Goal: Communication & Community: Answer question/provide support

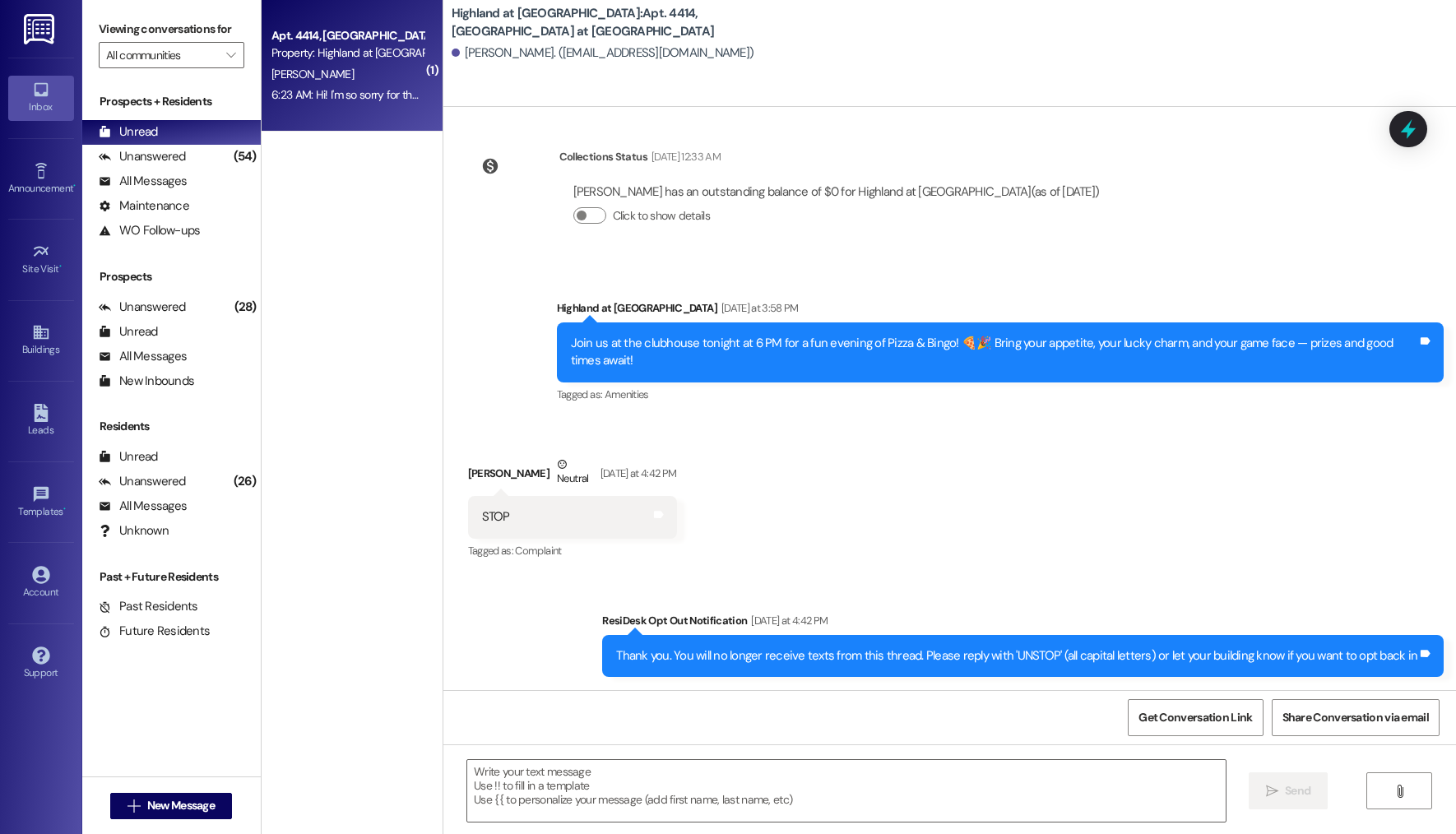
scroll to position [3085, 0]
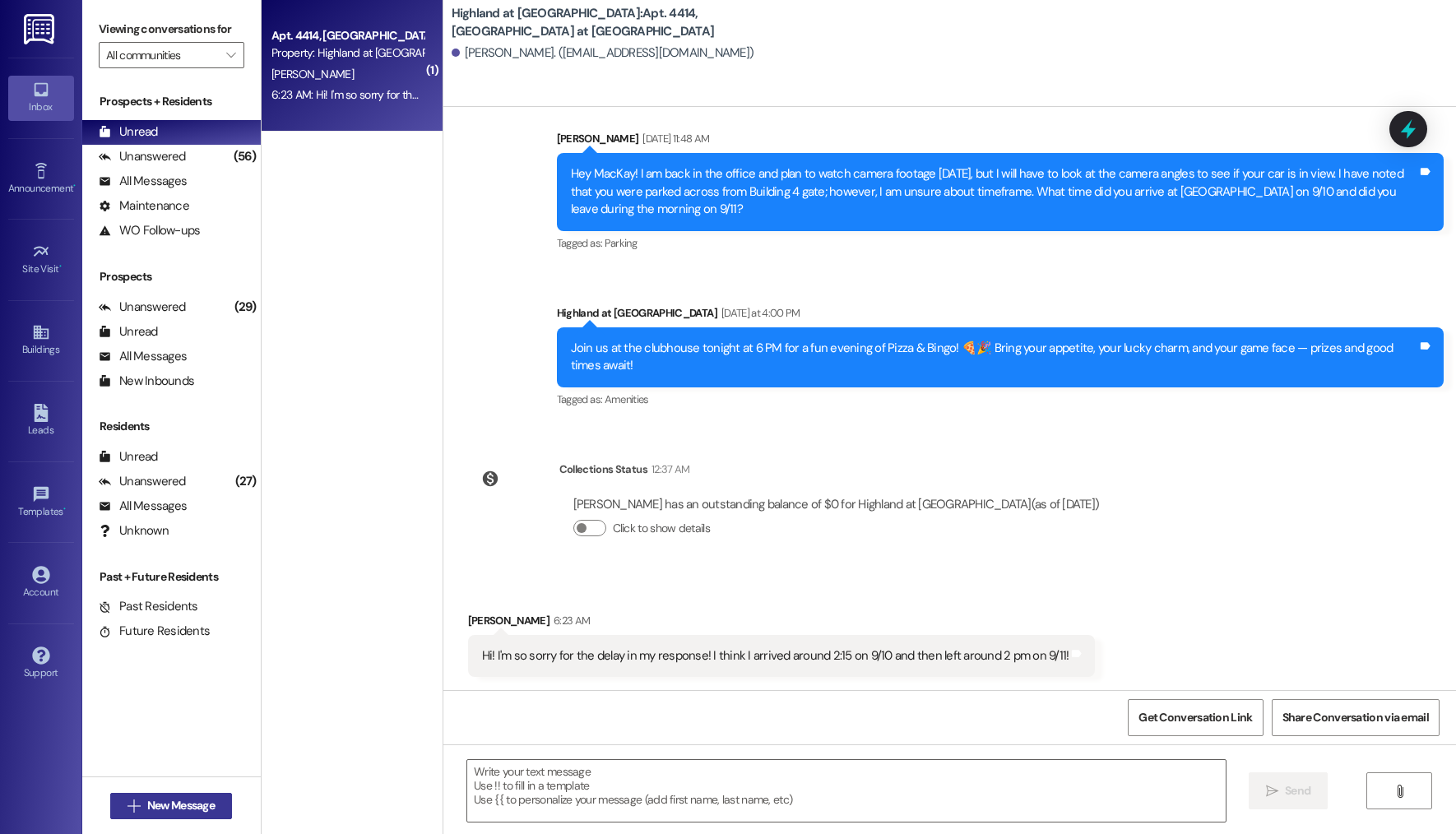
click at [216, 808] on button " New Message" at bounding box center [171, 806] width 122 height 26
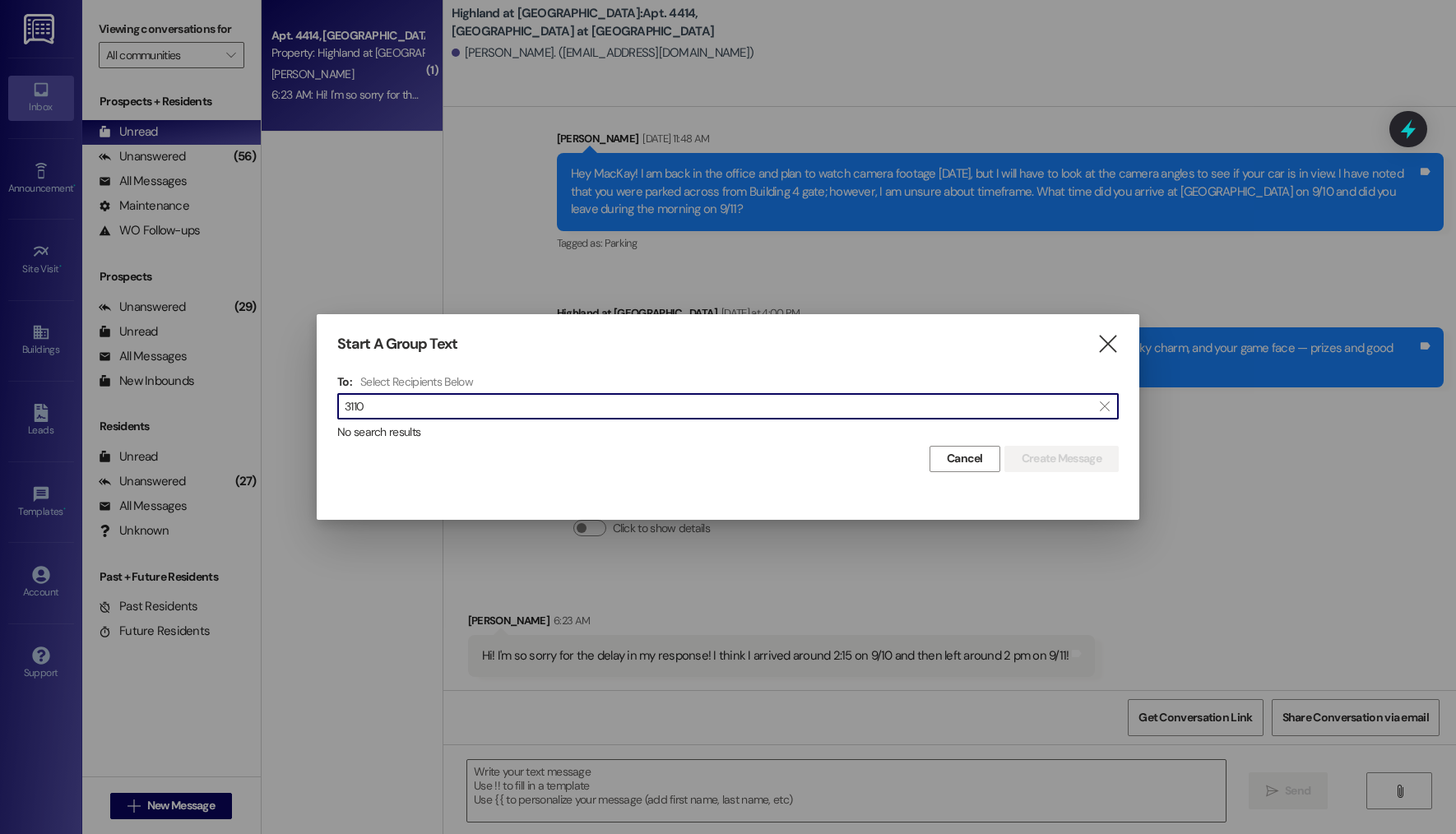
click at [468, 405] on input "3110" at bounding box center [718, 406] width 747 height 23
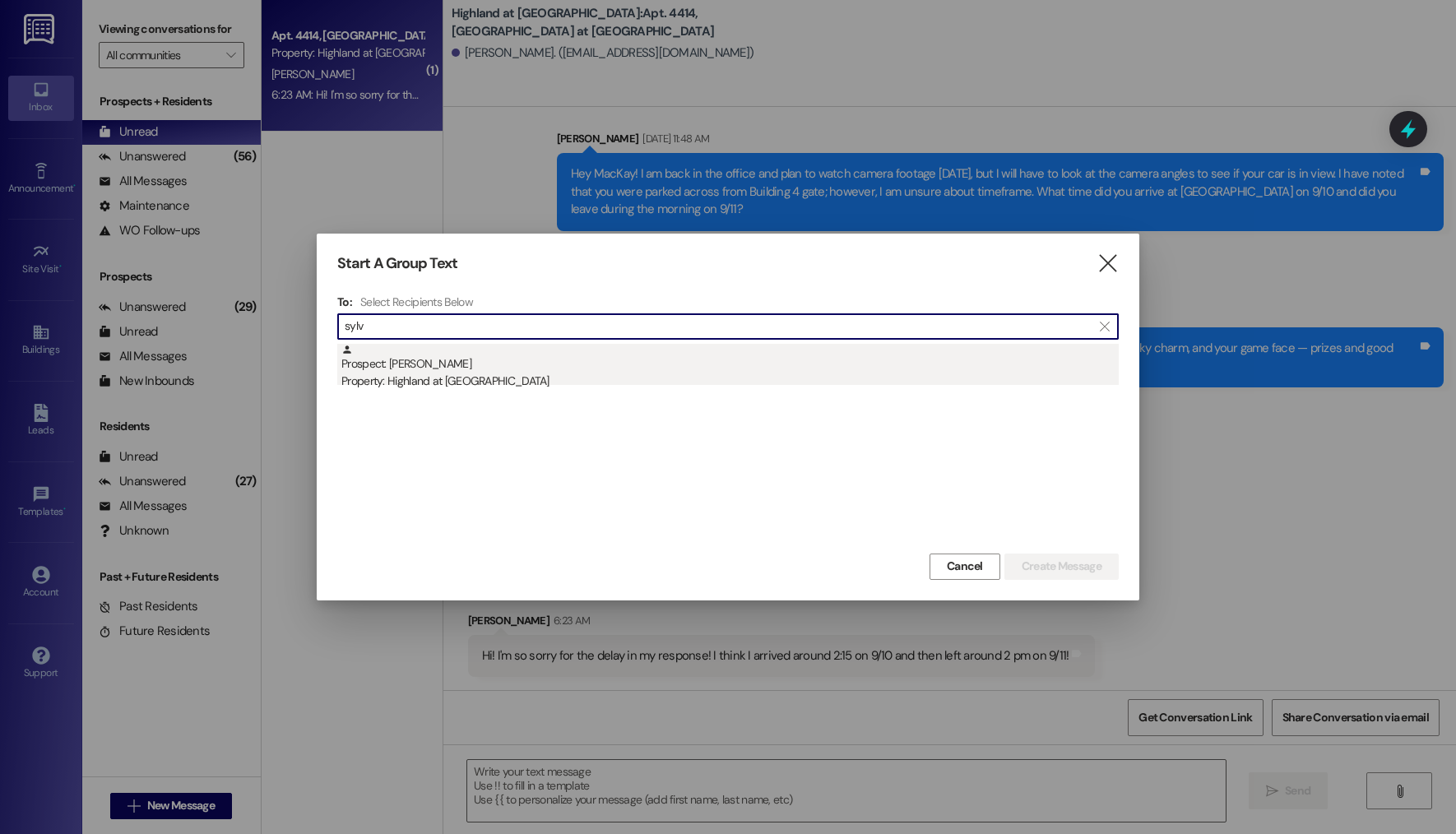
type input "sylv"
click at [496, 384] on div "Property: Highland at Spring Hill" at bounding box center [730, 381] width 778 height 17
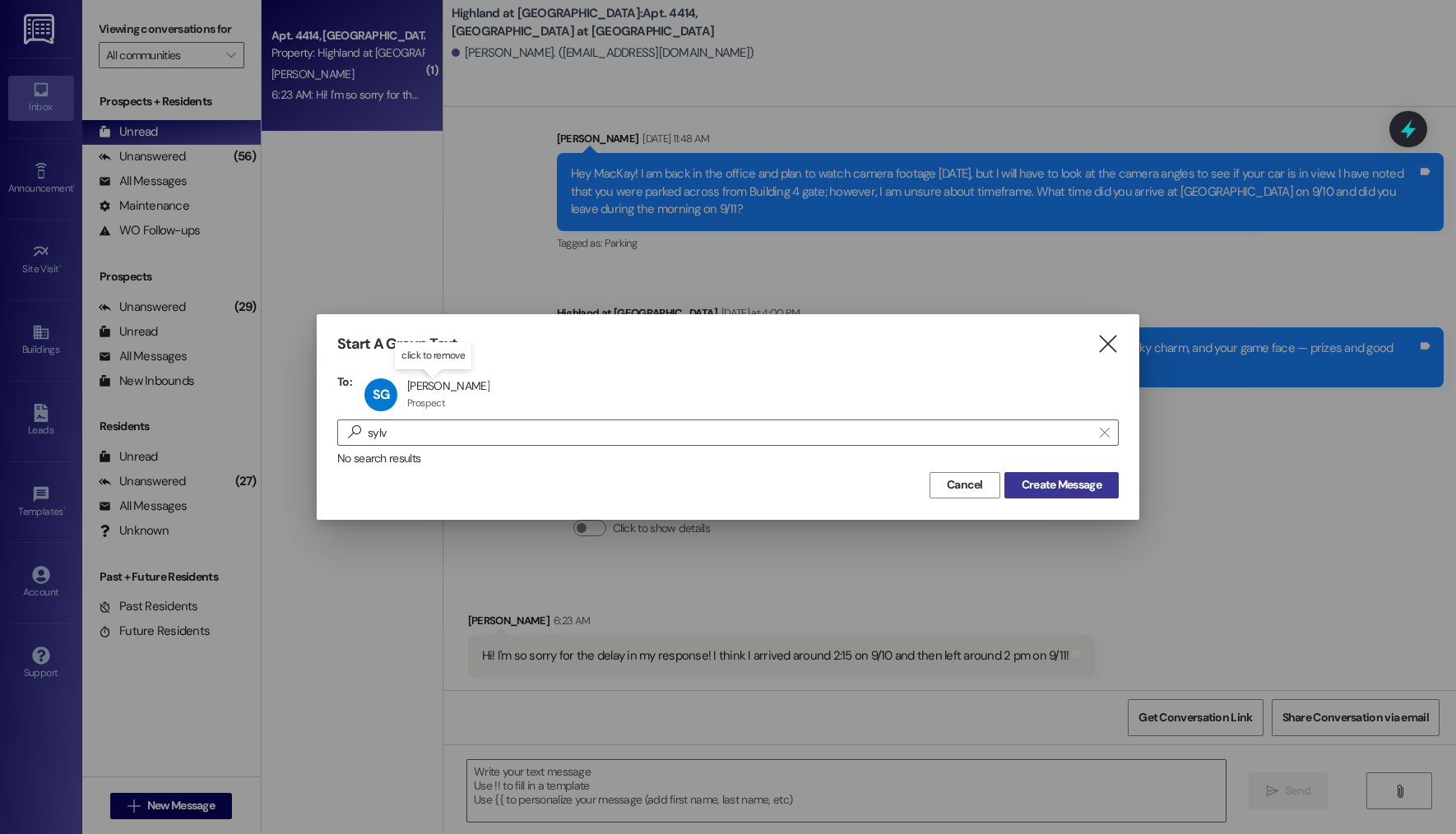
click at [1052, 488] on span "Create Message" at bounding box center [1061, 485] width 80 height 17
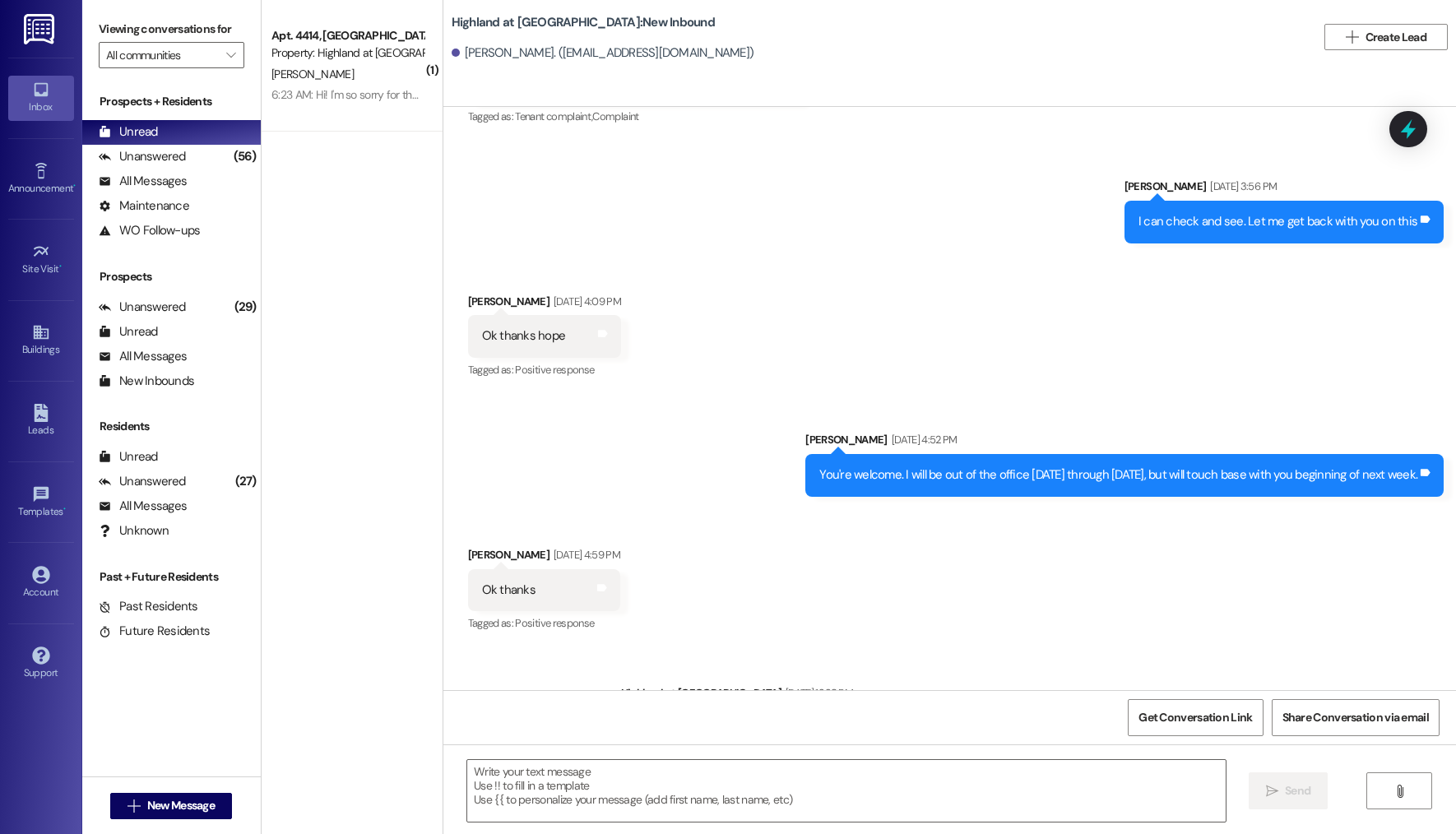
scroll to position [12831, 0]
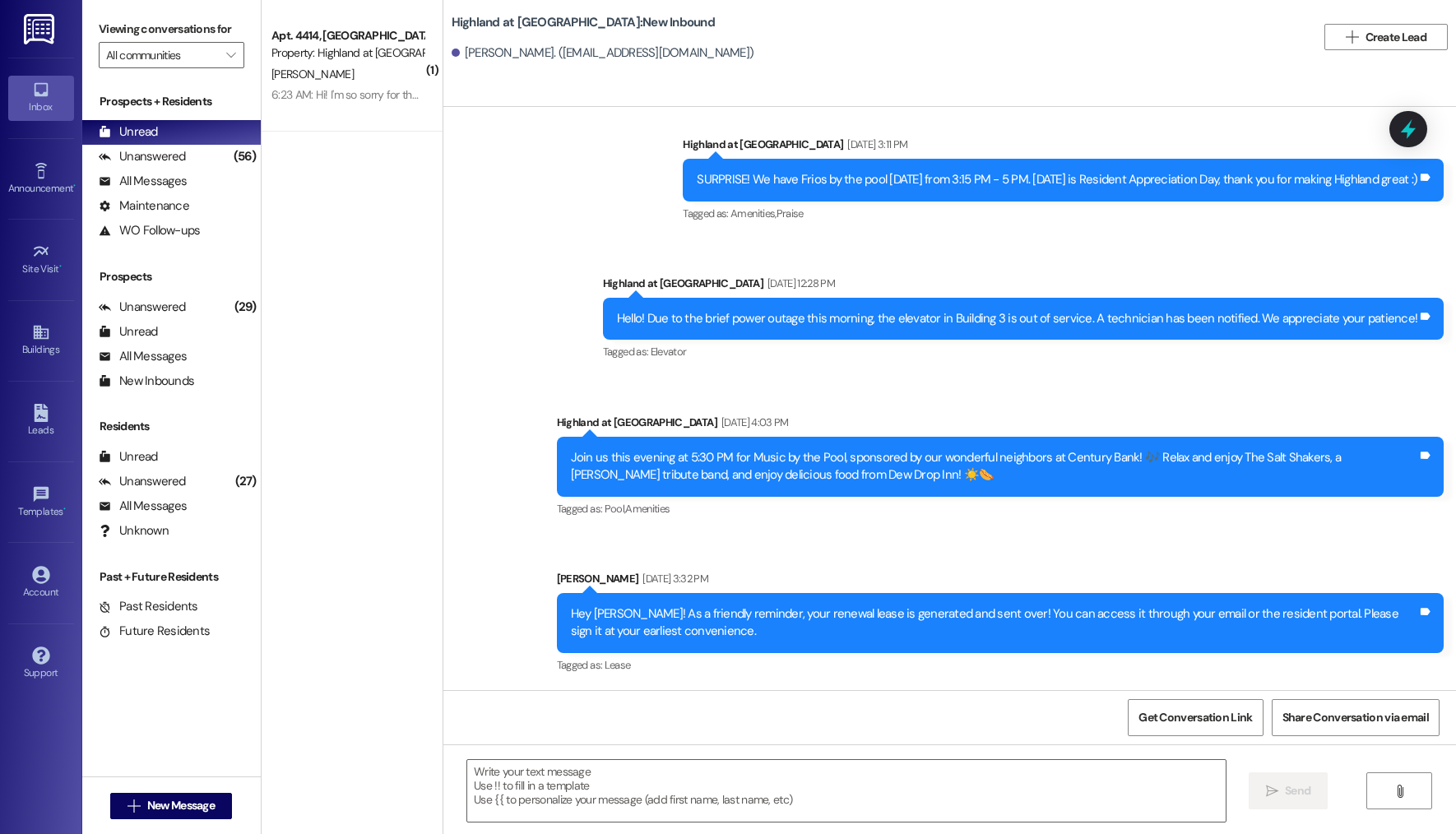
click at [609, 614] on div "Hey Sylvester! As a friendly reminder, your renewal lease is generated and sent…" at bounding box center [994, 623] width 847 height 36
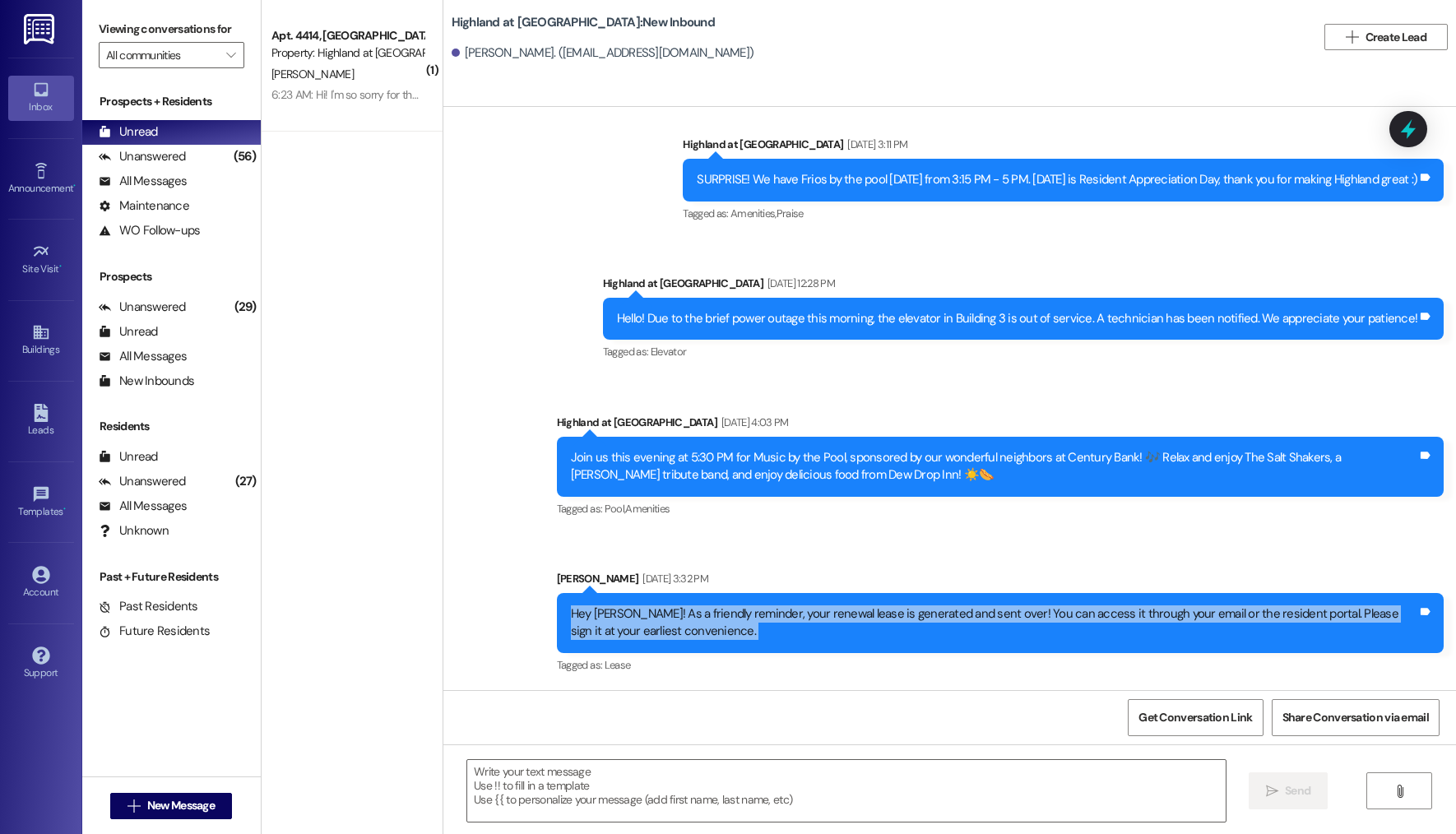
click at [609, 614] on div "Hey Sylvester! As a friendly reminder, your renewal lease is generated and sent…" at bounding box center [994, 623] width 847 height 36
copy div "Hey Sylvester! As a friendly reminder, your renewal lease is generated and sent…"
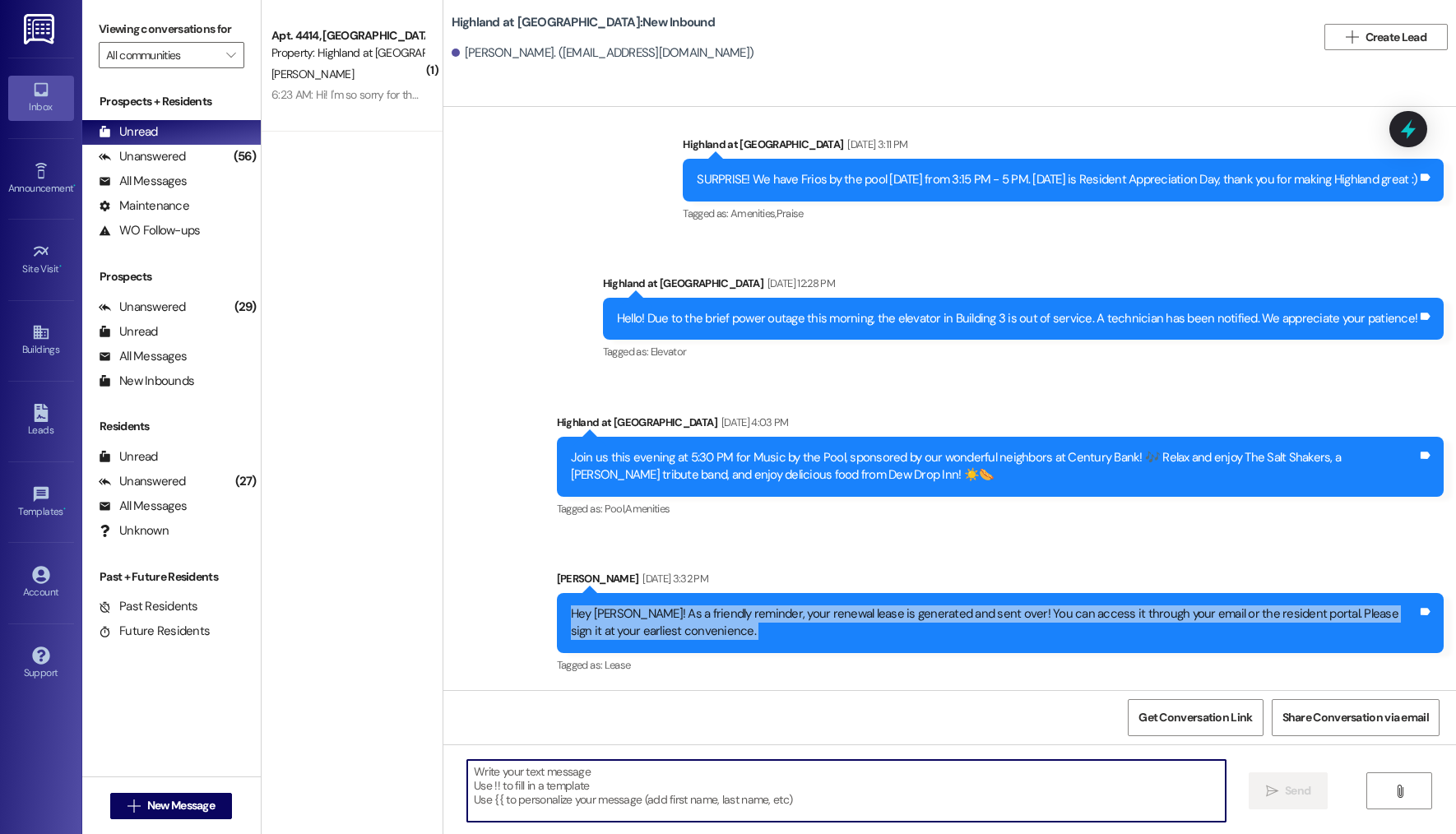
click at [508, 799] on textarea at bounding box center [846, 791] width 759 height 62
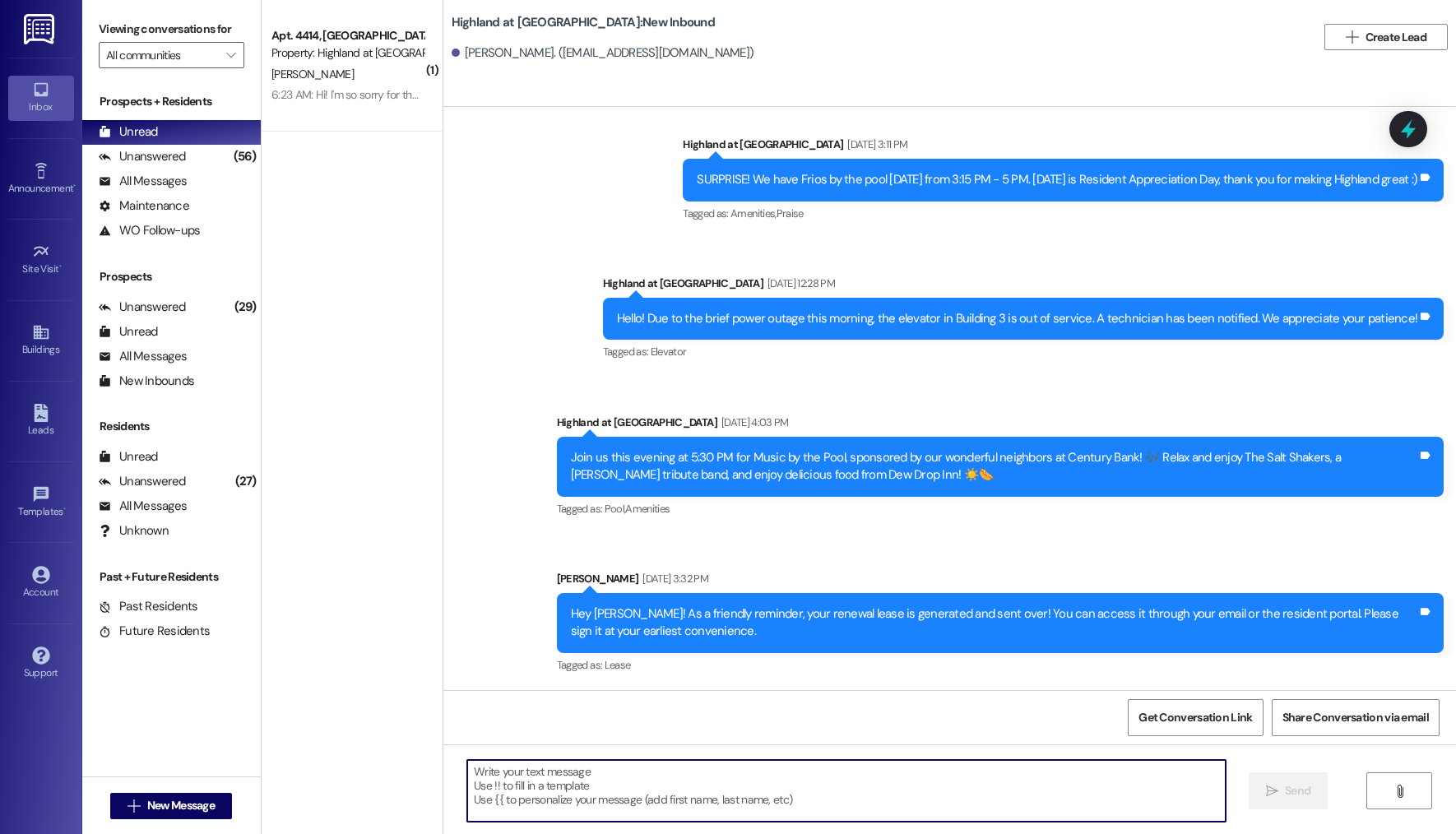
paste textarea "Hey Sylvester! As a friendly reminder, your renewal lease is generated and sent…"
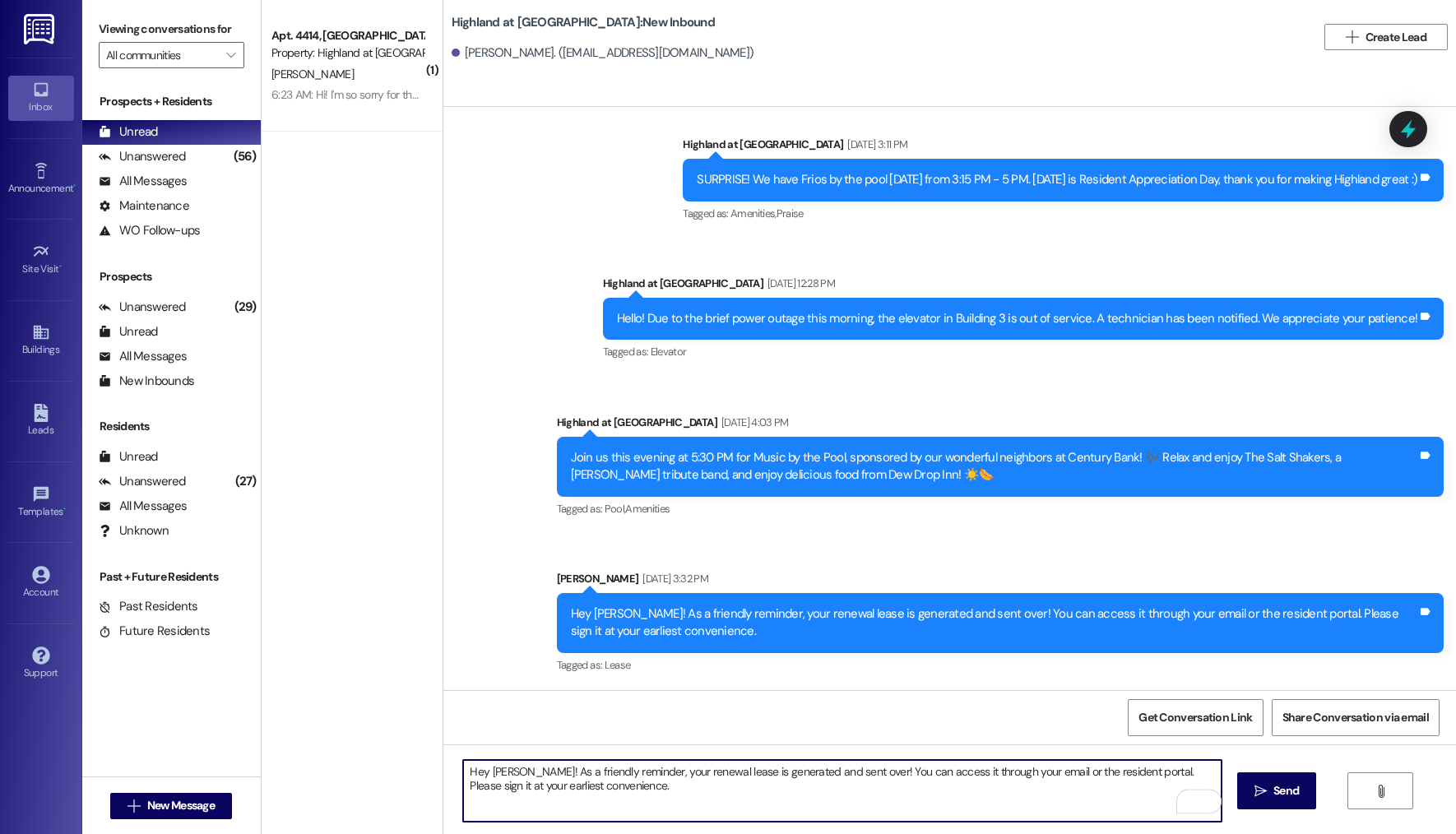
click at [470, 777] on textarea "Hey Sylvester! As a friendly reminder, your renewal lease is generated and sent…" at bounding box center [842, 791] width 759 height 62
type textarea "Good morning Sylvester! As a friendly reminder, your renewal lease is generated…"
click at [702, 800] on textarea "Good morning Sylvester! As a friendly reminder, your renewal lease is generated…" at bounding box center [842, 791] width 759 height 62
click at [634, 788] on textarea "Good morning Sylvester! As a friendly reminder, your renewal lease is generated…" at bounding box center [842, 791] width 759 height 62
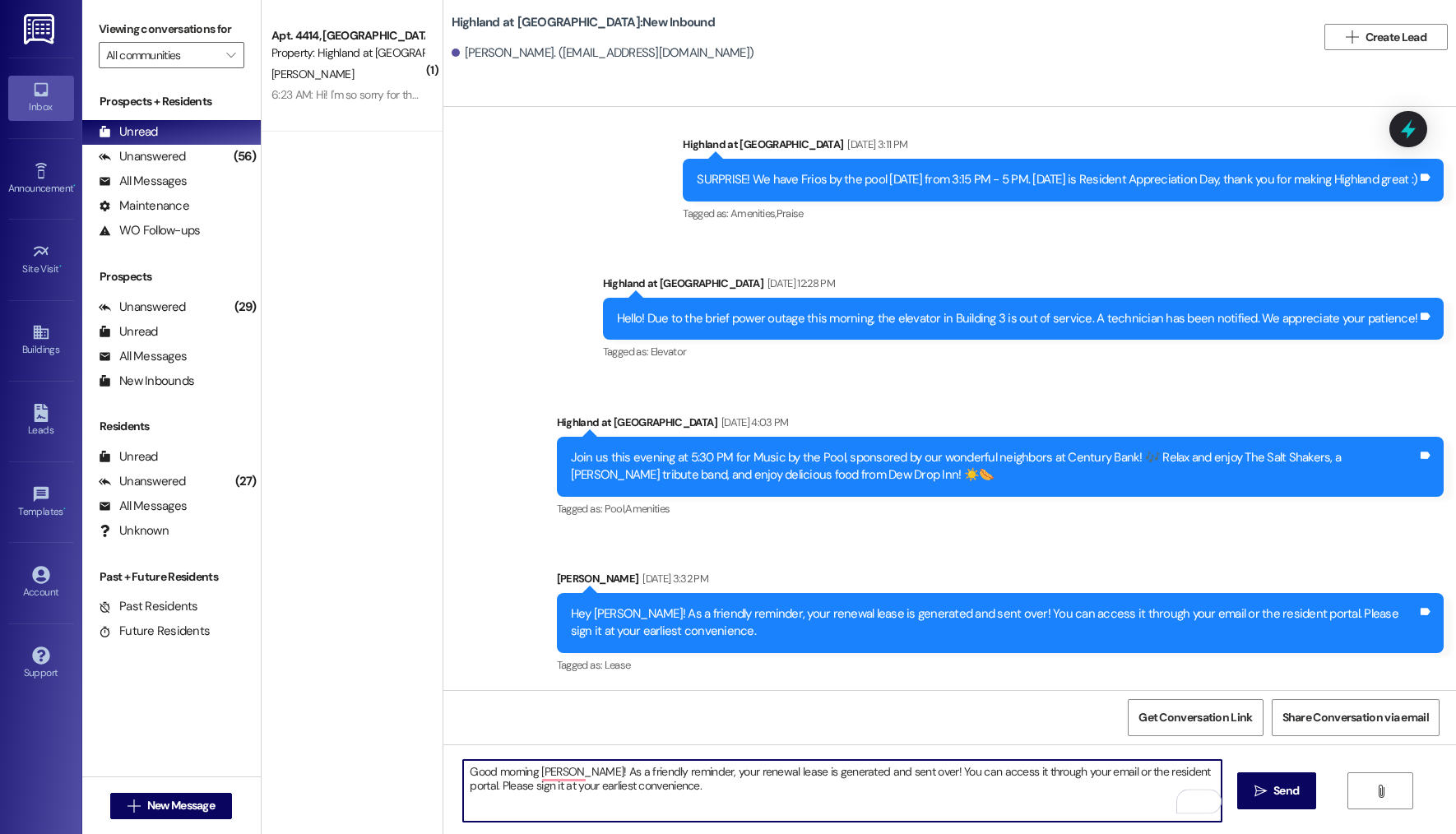
click at [634, 788] on textarea "Good morning Sylvester! As a friendly reminder, your renewal lease is generated…" at bounding box center [842, 791] width 759 height 62
click at [696, 792] on textarea "Good morning Sylvester! As a friendly reminder, your renewal lease is generated…" at bounding box center [842, 791] width 759 height 62
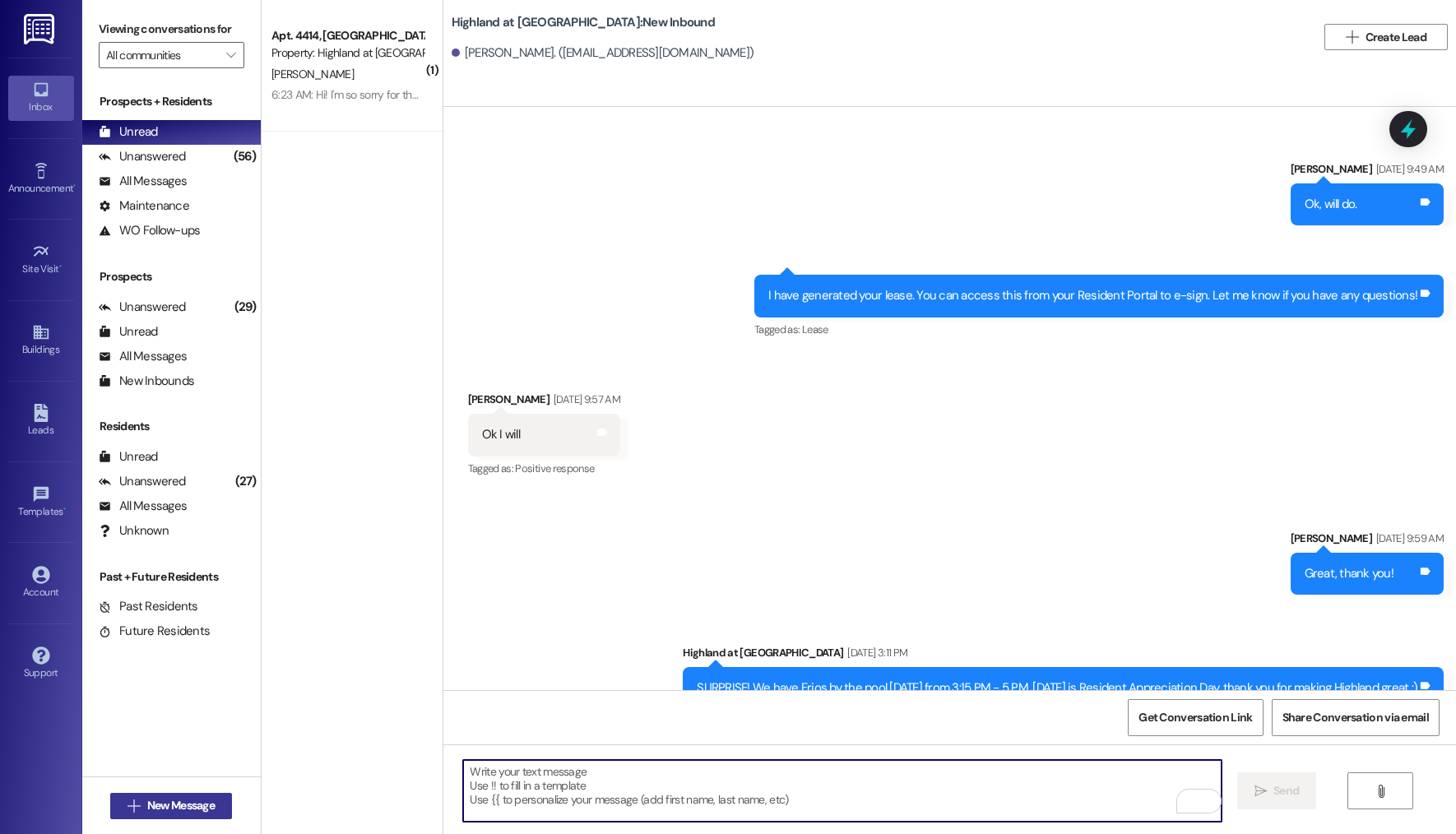
click at [173, 798] on span "New Message" at bounding box center [181, 806] width 67 height 17
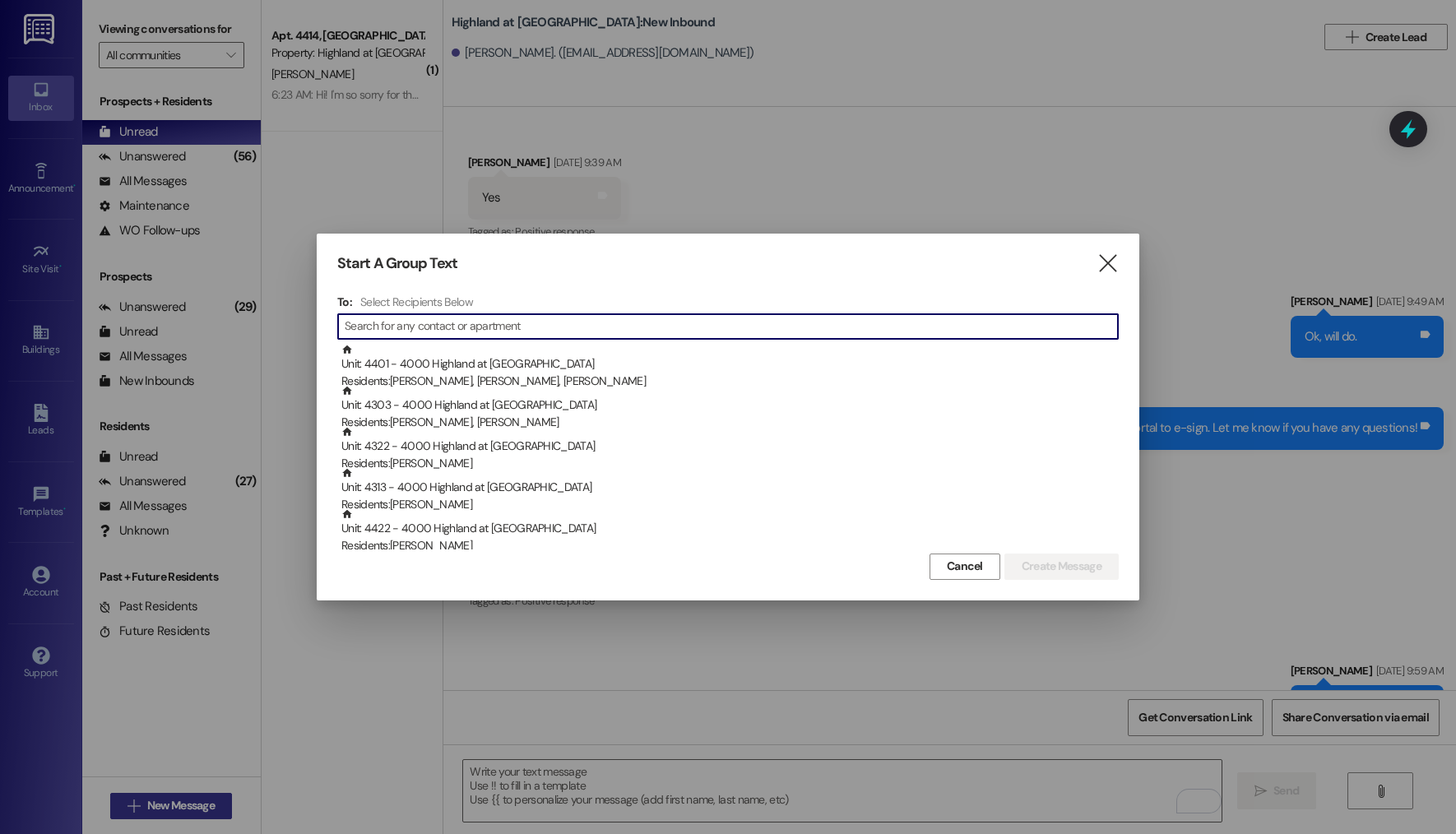
scroll to position [12125, 0]
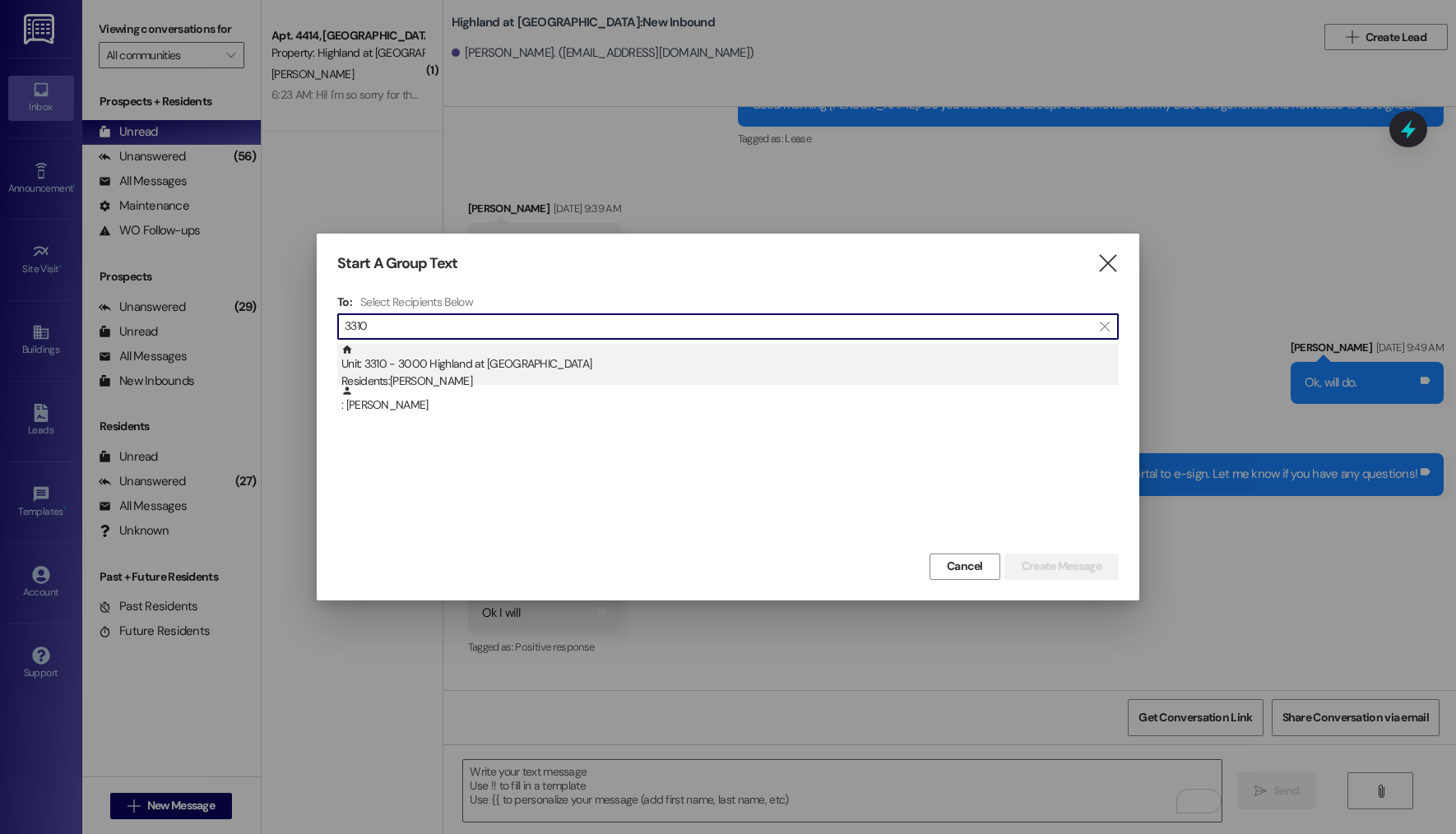
type input "3310"
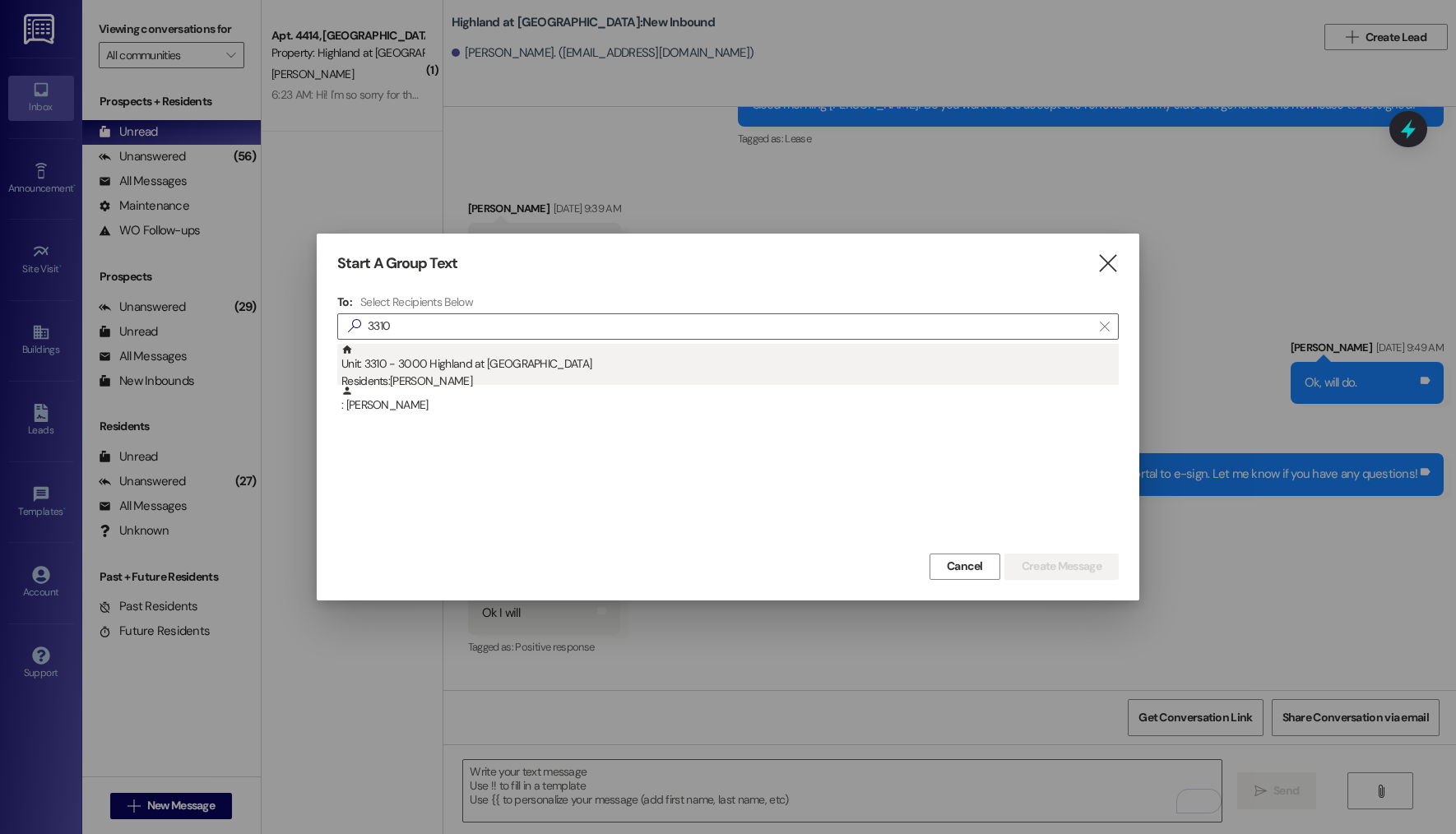
click at [467, 370] on div "Unit: 3310 - 3000 Highland at Spring Hill Residents: Richard Ramsay" at bounding box center [730, 367] width 778 height 47
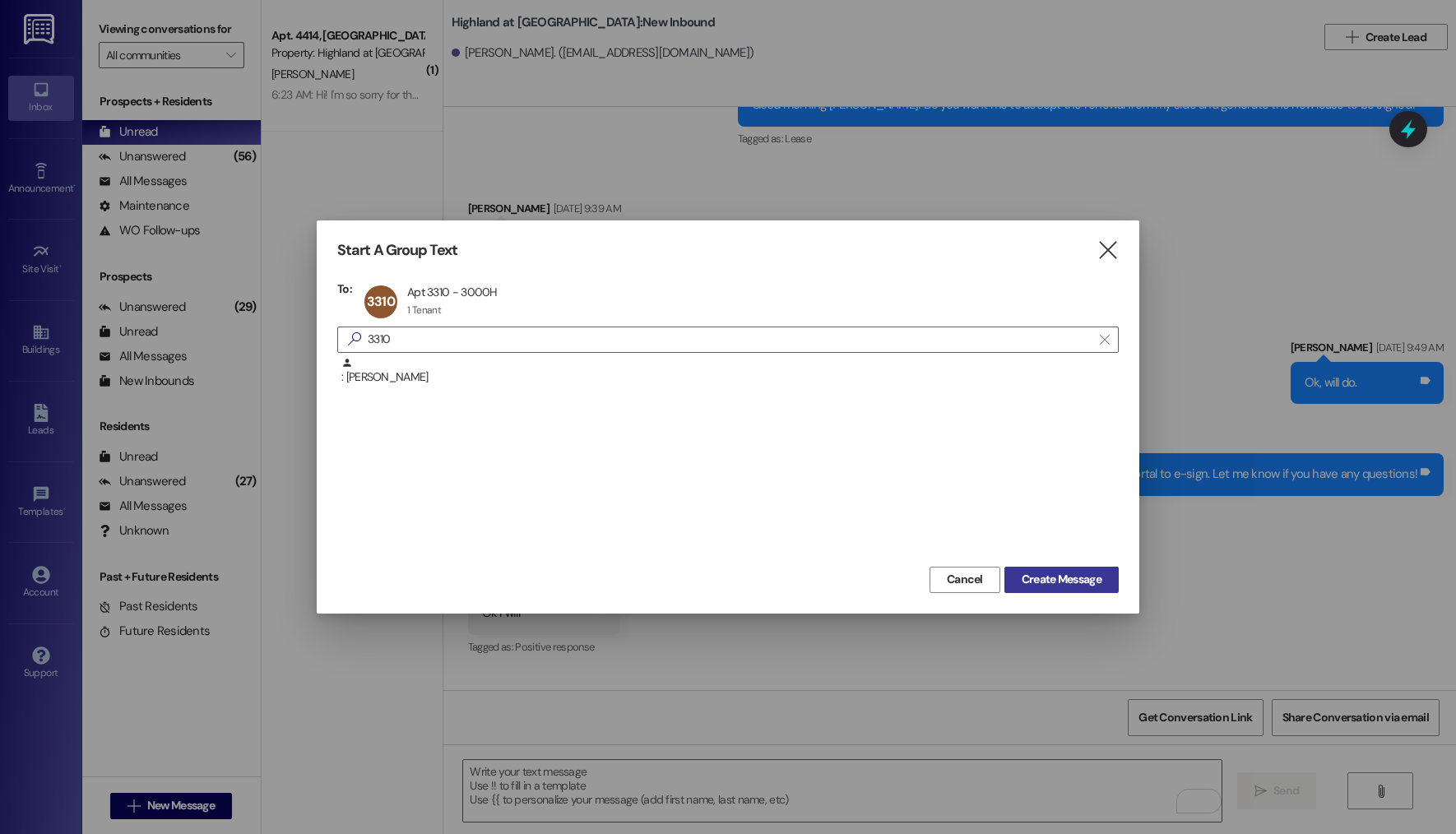
click at [1087, 580] on span "Create Message" at bounding box center [1061, 579] width 80 height 17
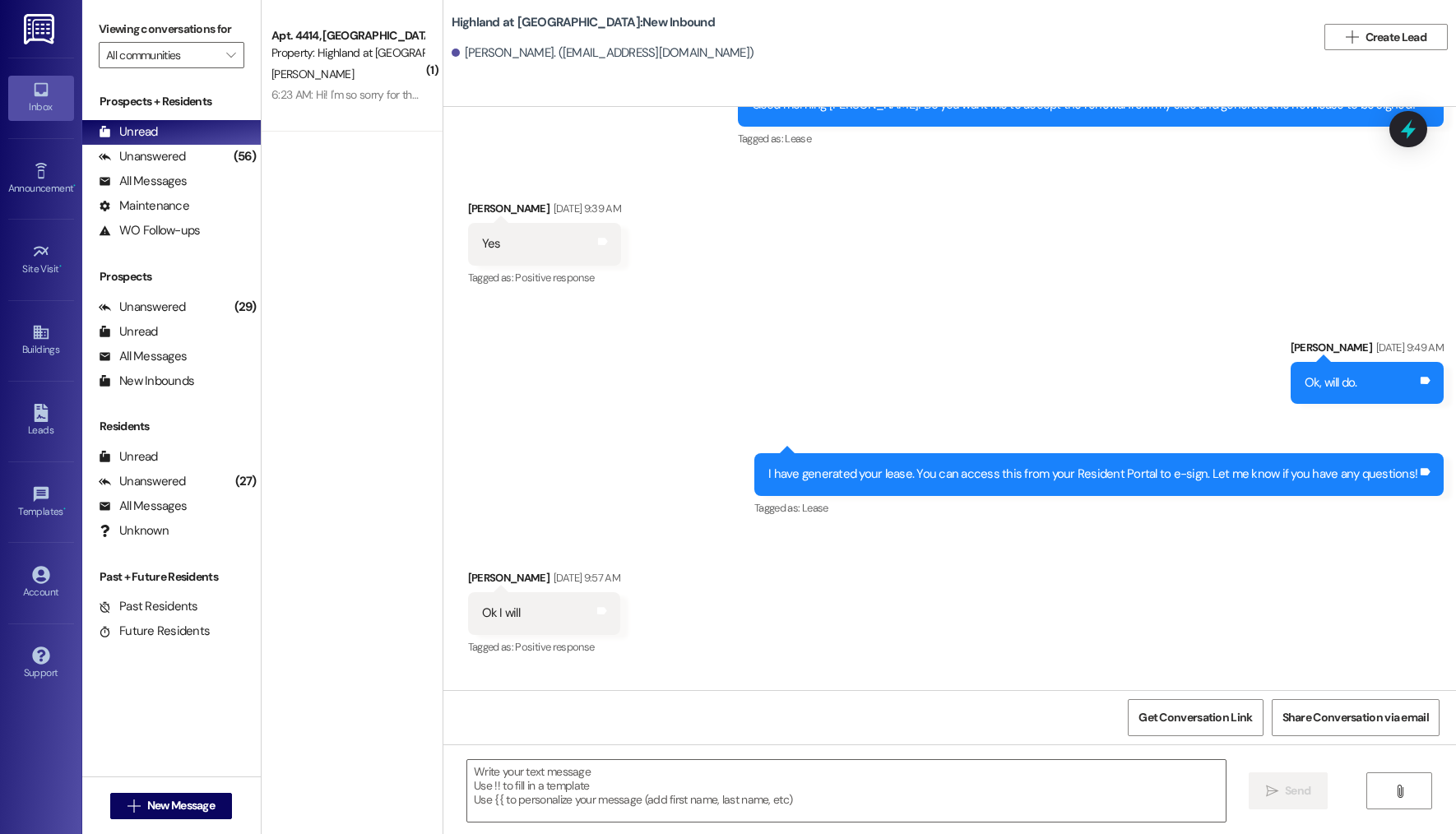
scroll to position [9562, 0]
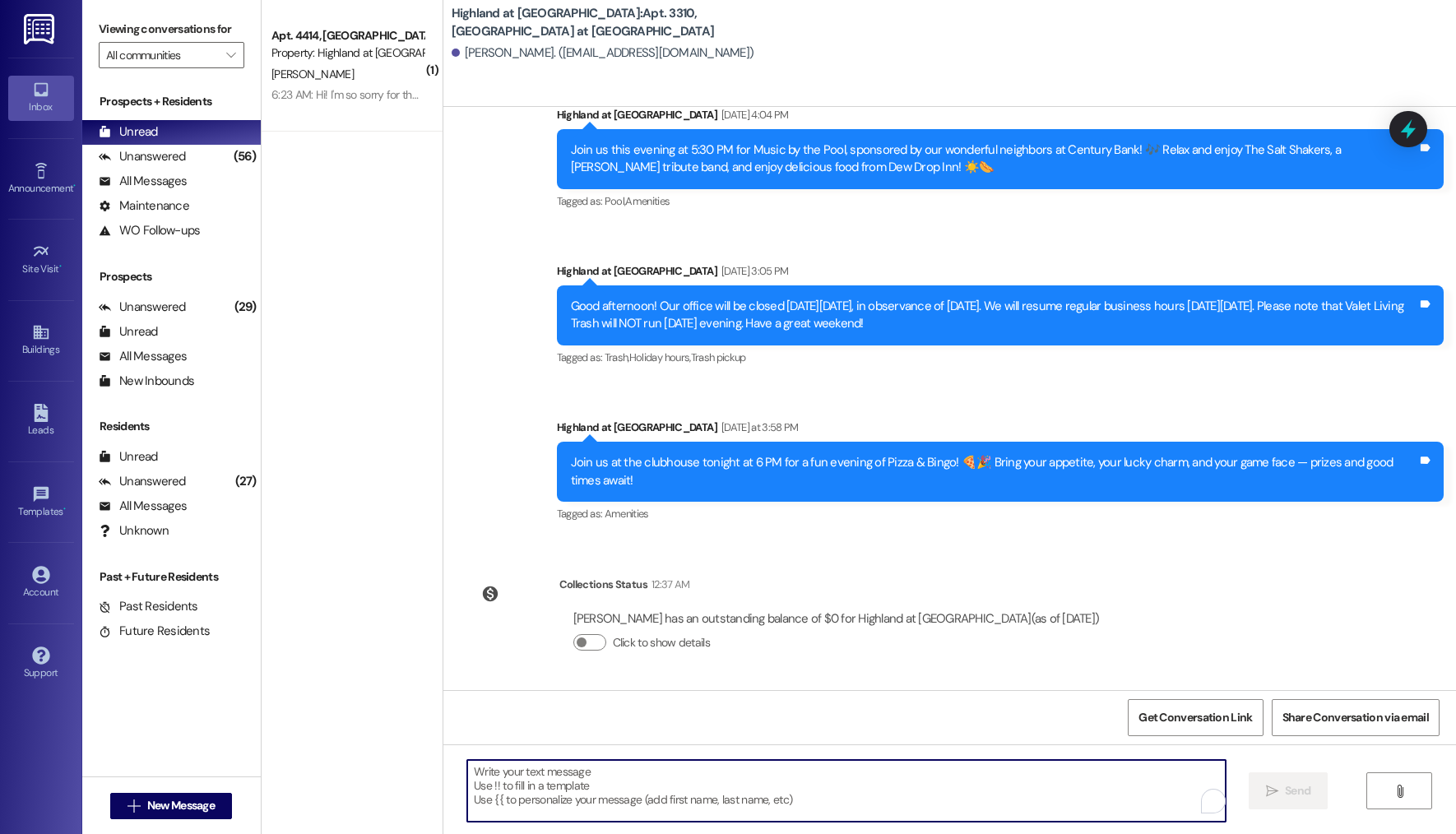
click at [578, 789] on textarea "To enrich screen reader interactions, please activate Accessibility in Grammarl…" at bounding box center [846, 791] width 759 height 62
paste textarea "Good morning Sylvester! As a friendly reminder, your renewal lease is generated…"
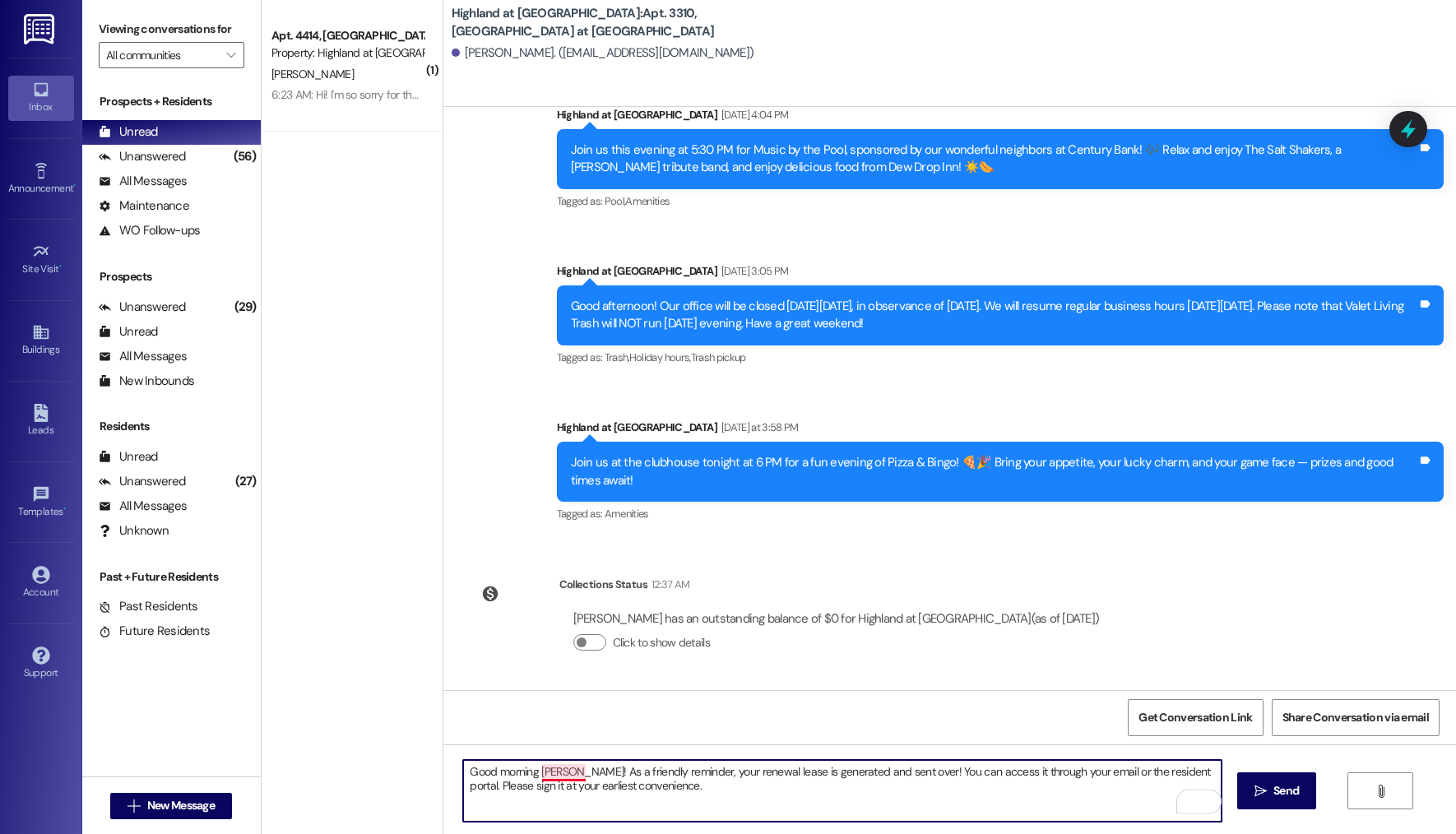
click at [531, 772] on textarea "Good morning Sylvester! As a friendly reminder, your renewal lease is generated…" at bounding box center [842, 791] width 759 height 62
type textarea "Good morning Dr. Ramsay! As a friendly reminder, your renewal lease is generate…"
click at [918, 799] on textarea "Good morning Dr. Ramsay! As a friendly reminder, your renewal lease is generate…" at bounding box center [842, 791] width 759 height 62
click at [843, 794] on textarea "Good morning Dr. Ramsay! As a friendly reminder, your renewal lease is generate…" at bounding box center [842, 791] width 759 height 62
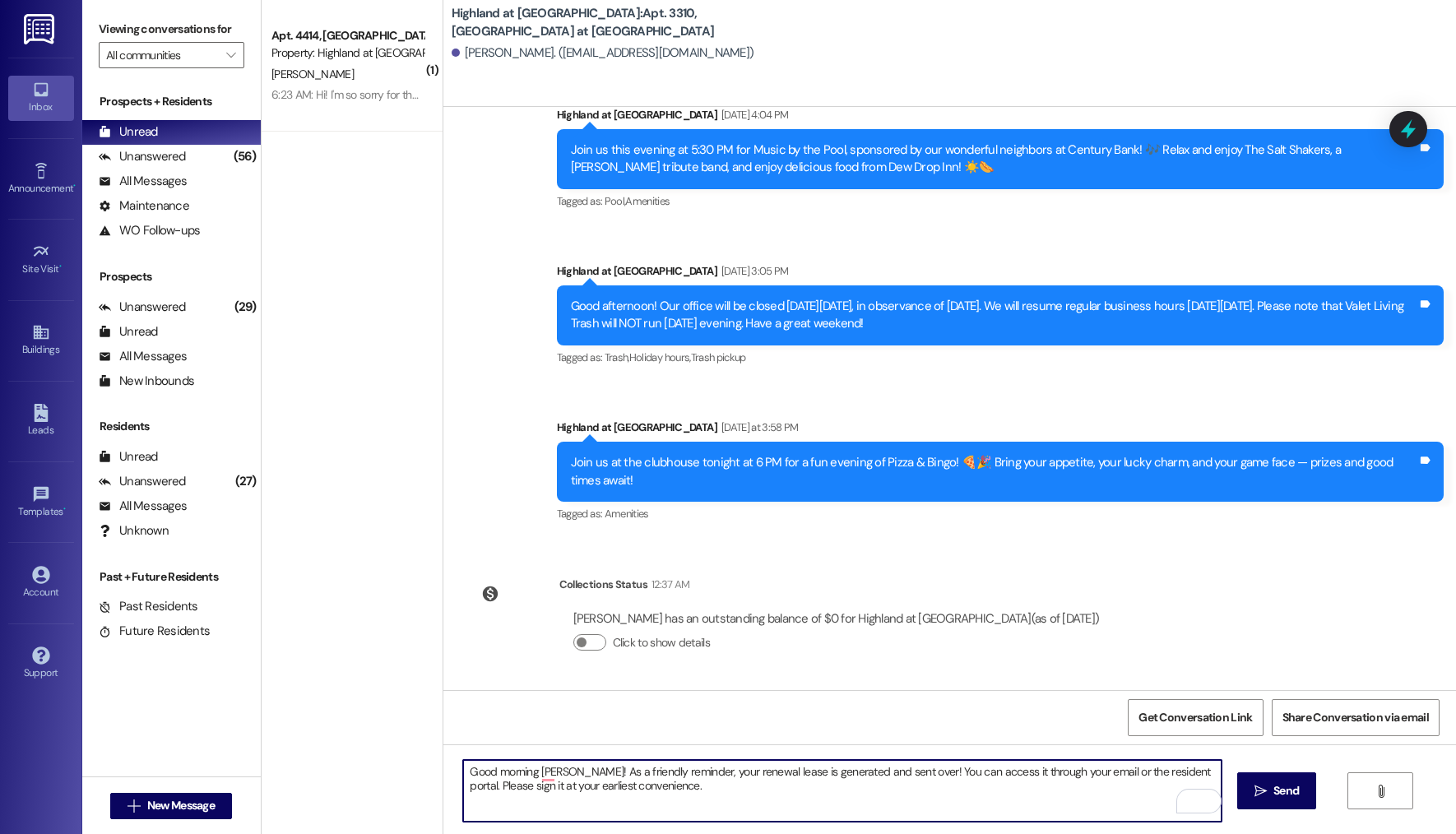
click at [847, 788] on textarea "Good morning Dr. Ramsay! As a friendly reminder, your renewal lease is generate…" at bounding box center [842, 791] width 759 height 62
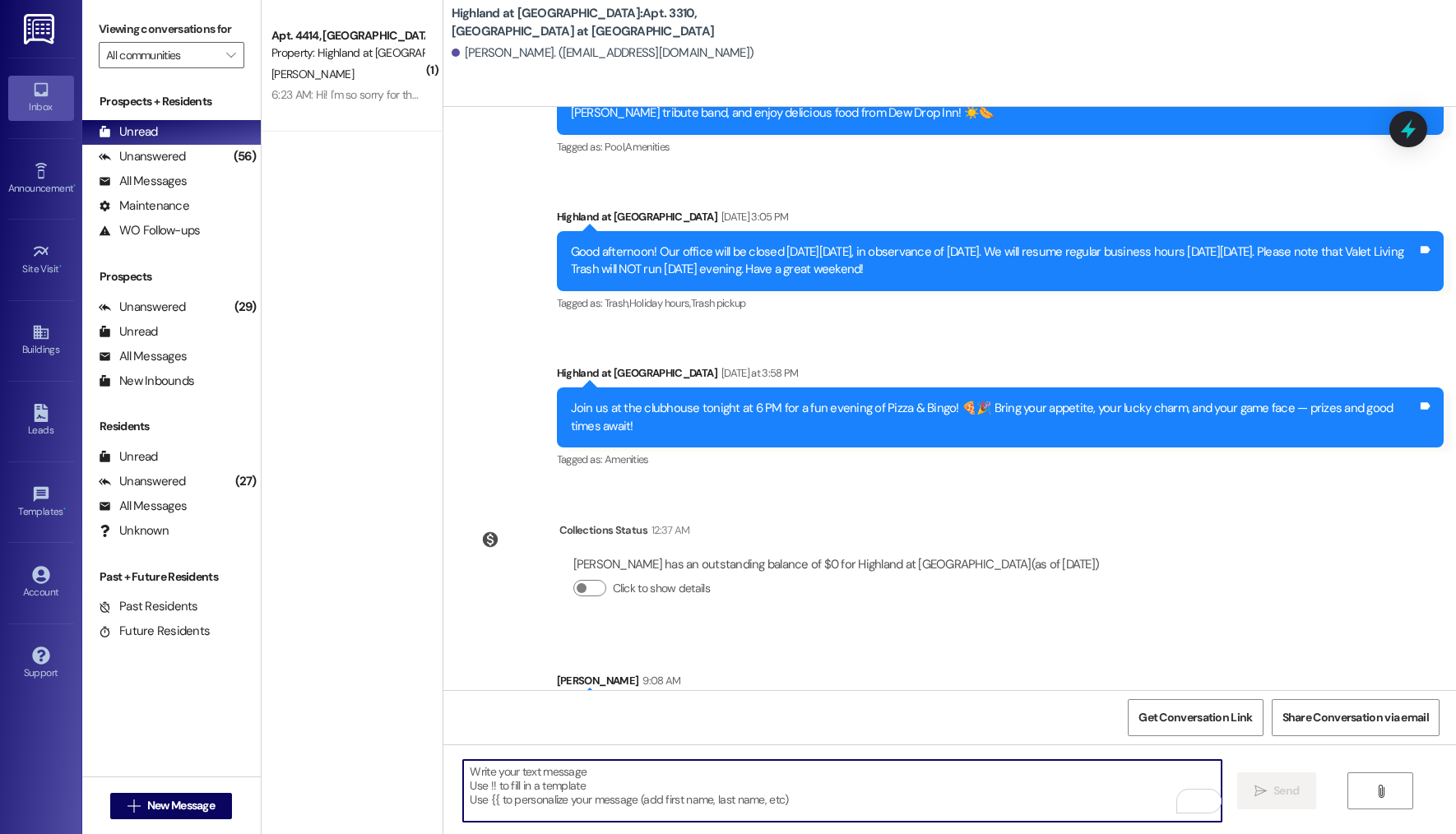
scroll to position [9693, 0]
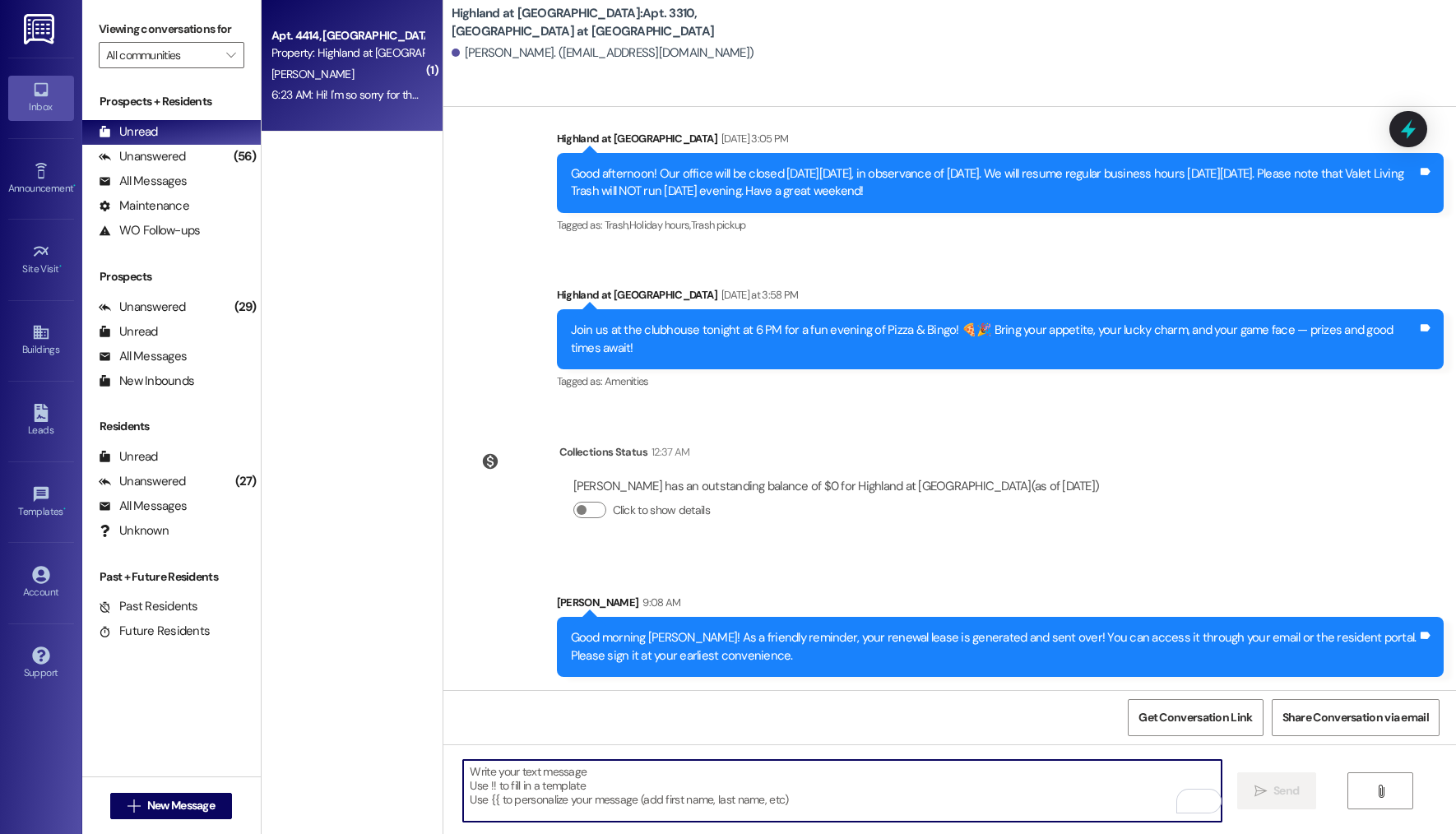
click at [302, 99] on div "6:23 AM: Hi! I'm so sorry for the delay in my response! I think I arrived aroun…" at bounding box center [562, 95] width 582 height 15
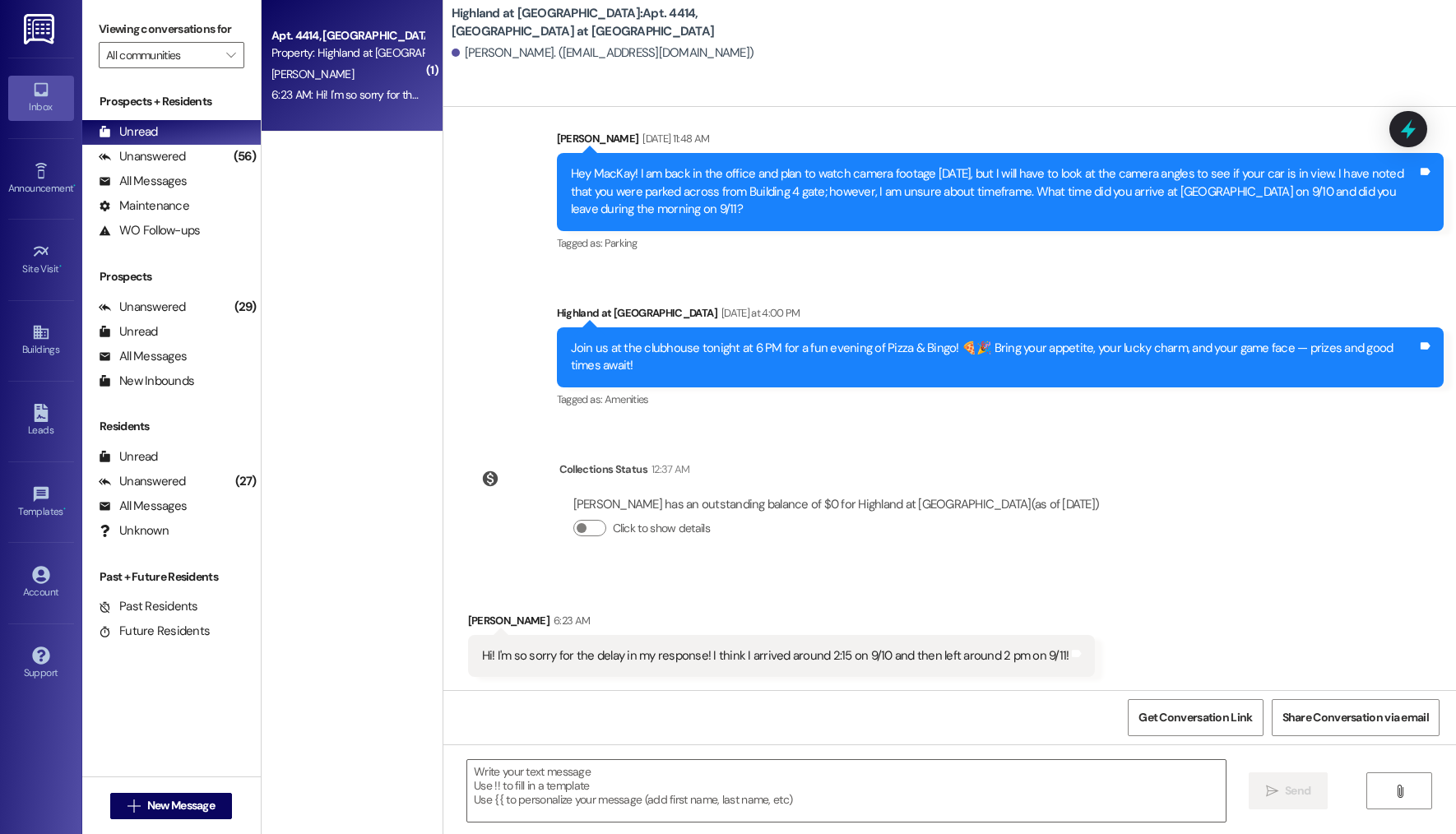
scroll to position [3084, 0]
click at [147, 803] on span "New Message" at bounding box center [181, 806] width 67 height 17
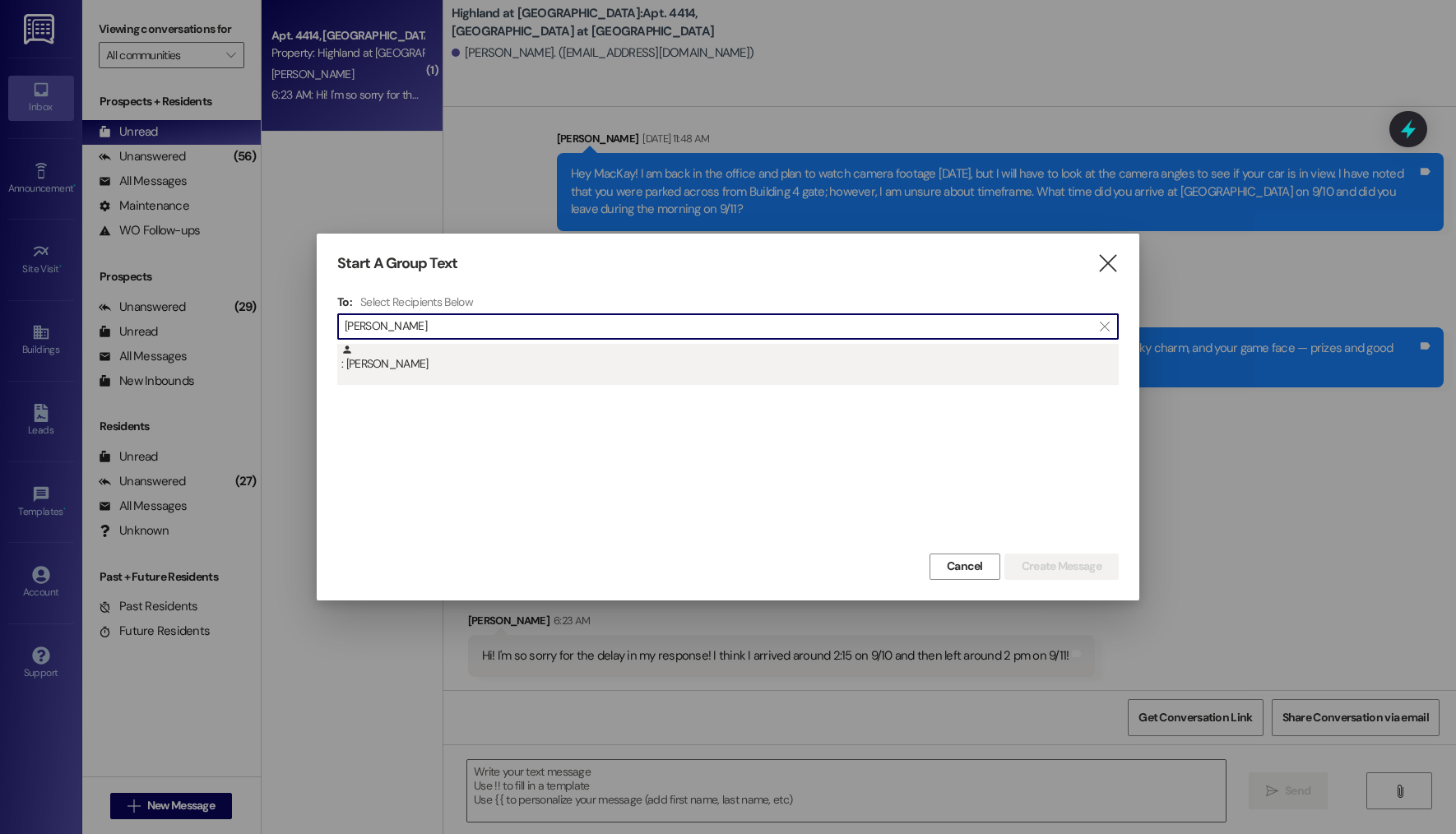
type input "danny"
click at [445, 369] on div ": Joseph Sirmon" at bounding box center [730, 358] width 778 height 29
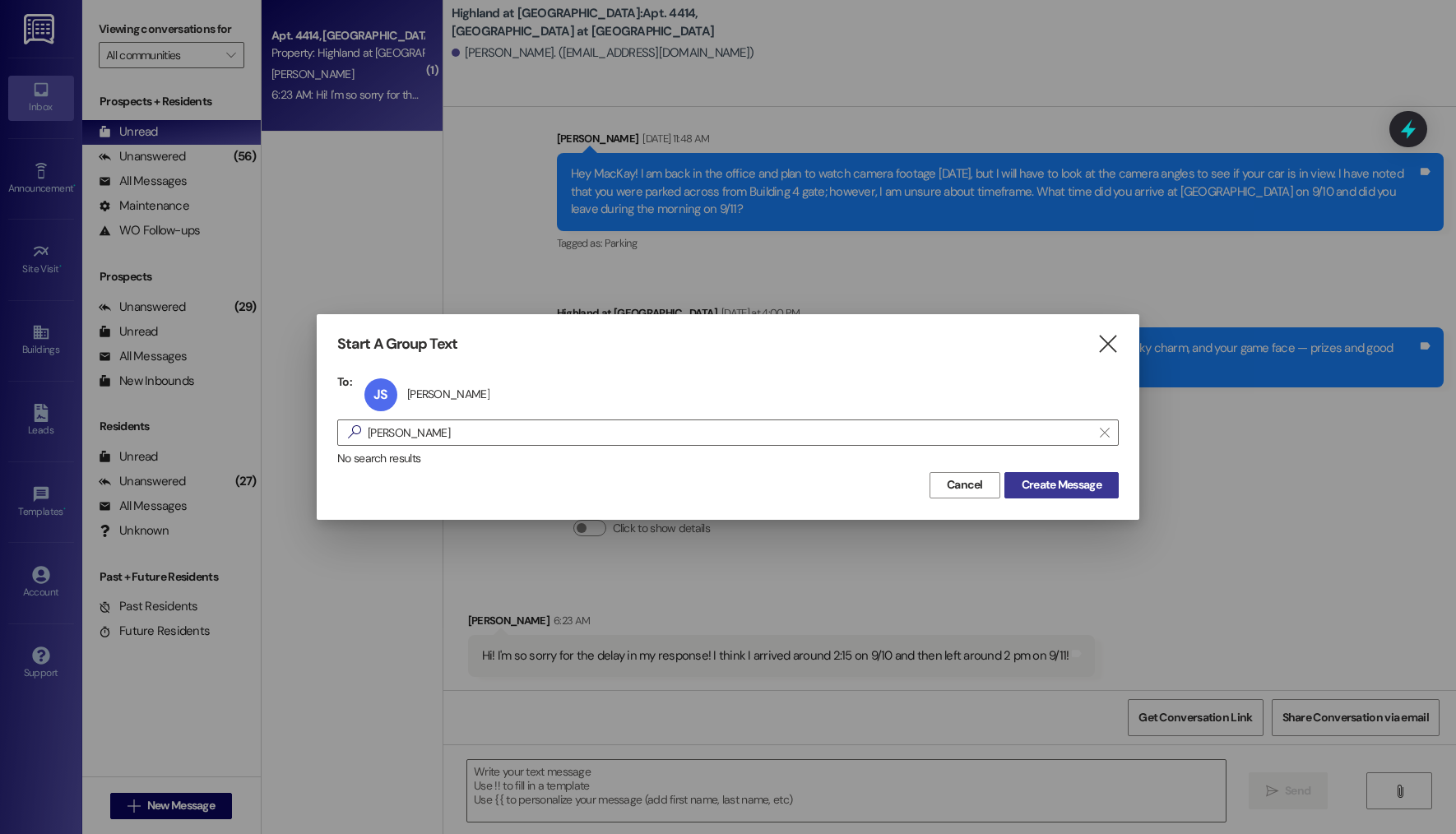
click at [1056, 488] on span "Create Message" at bounding box center [1061, 485] width 80 height 17
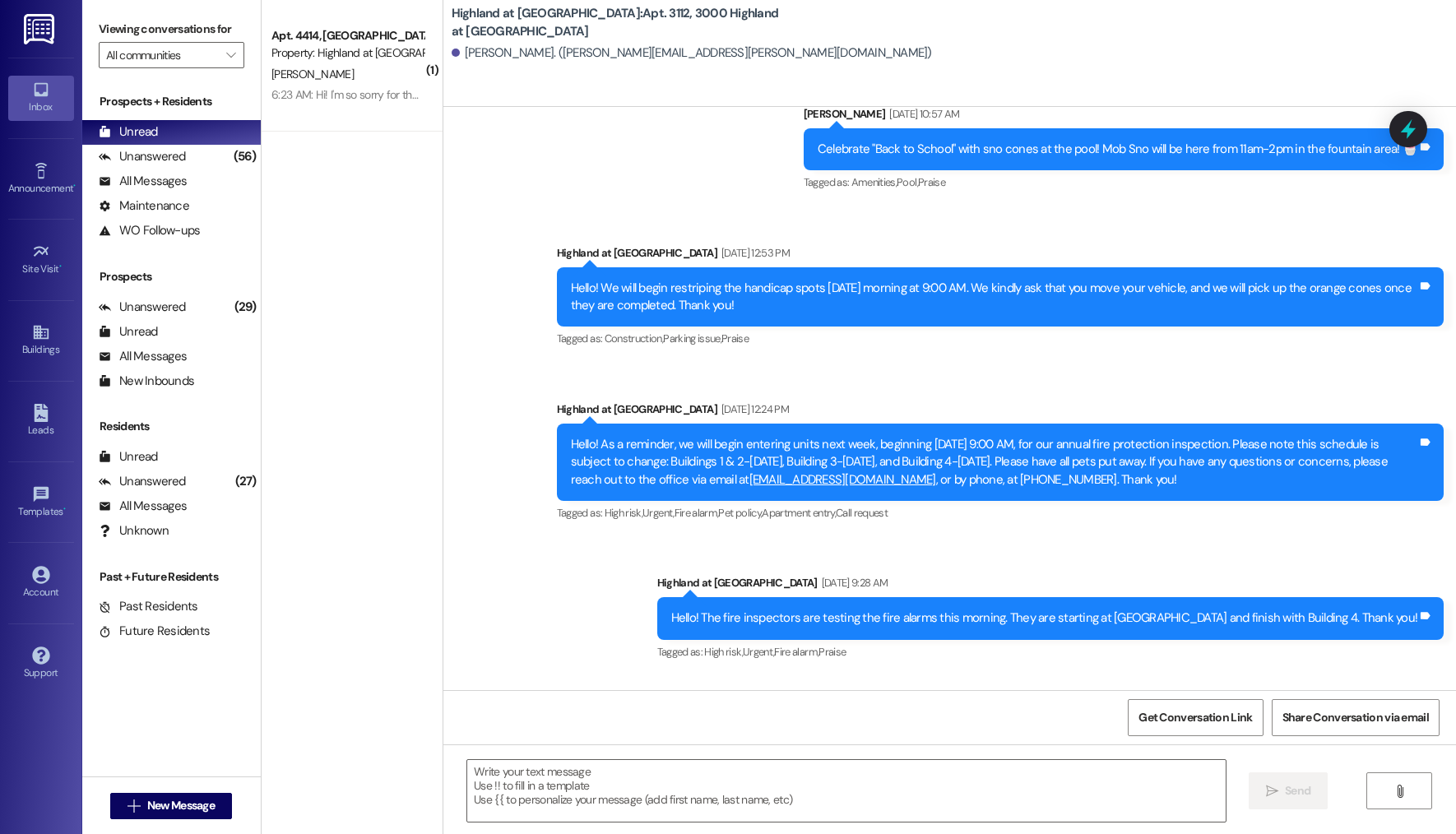
click at [565, 796] on textarea at bounding box center [846, 791] width 759 height 62
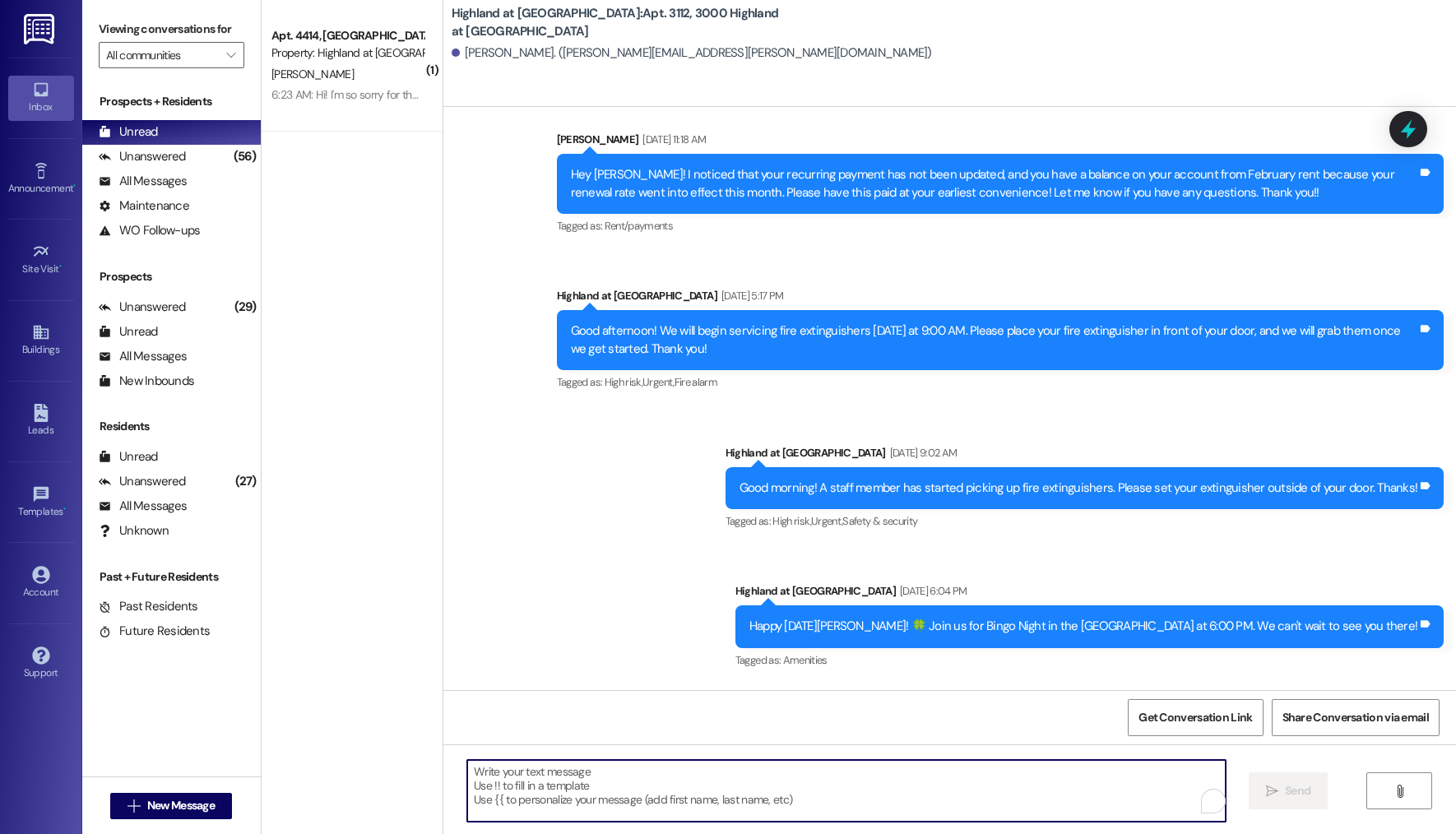
scroll to position [26720, 0]
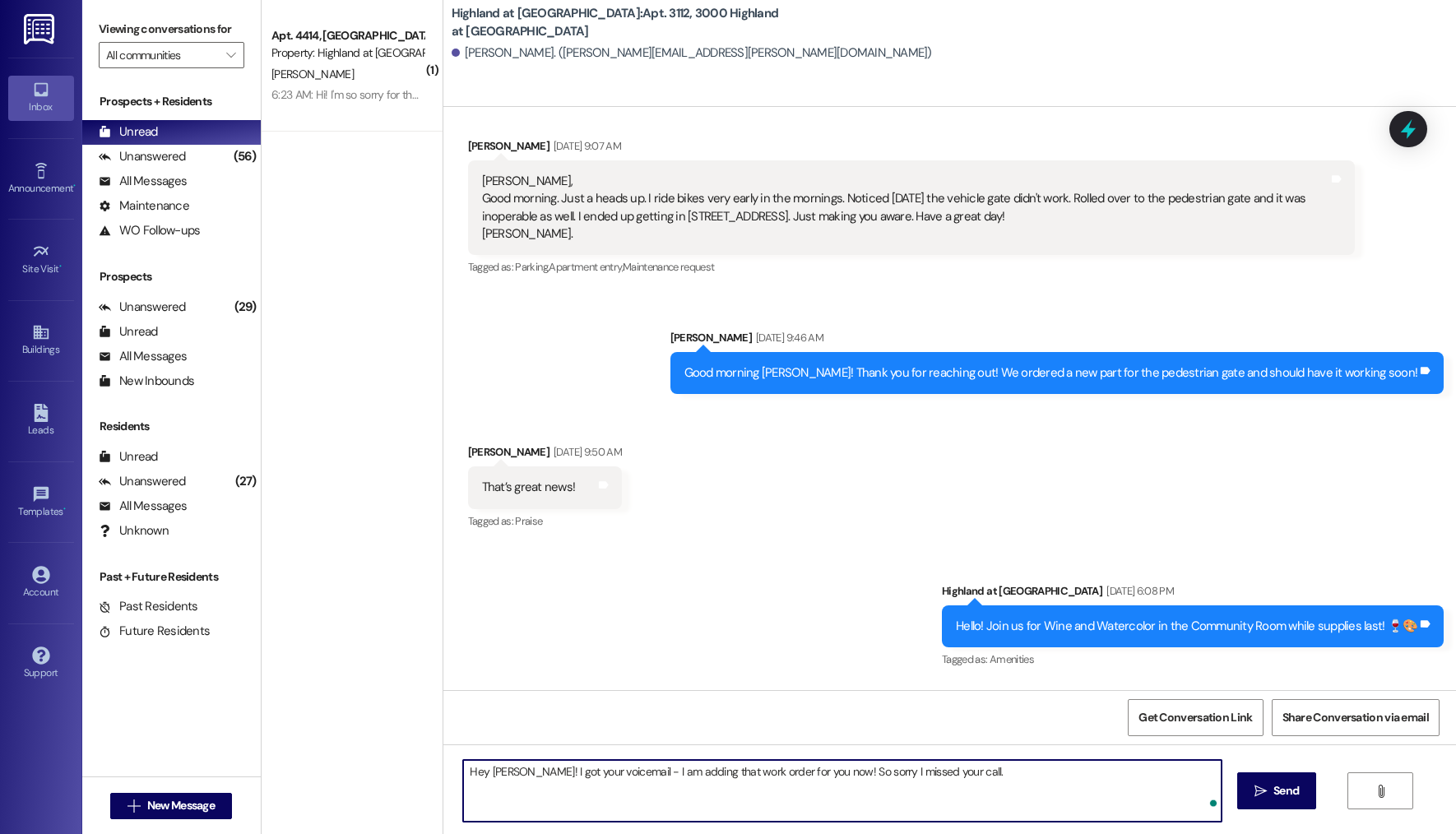
type textarea "Hey Danny! I got your voicemail - I am adding that work order for you now! So s…"
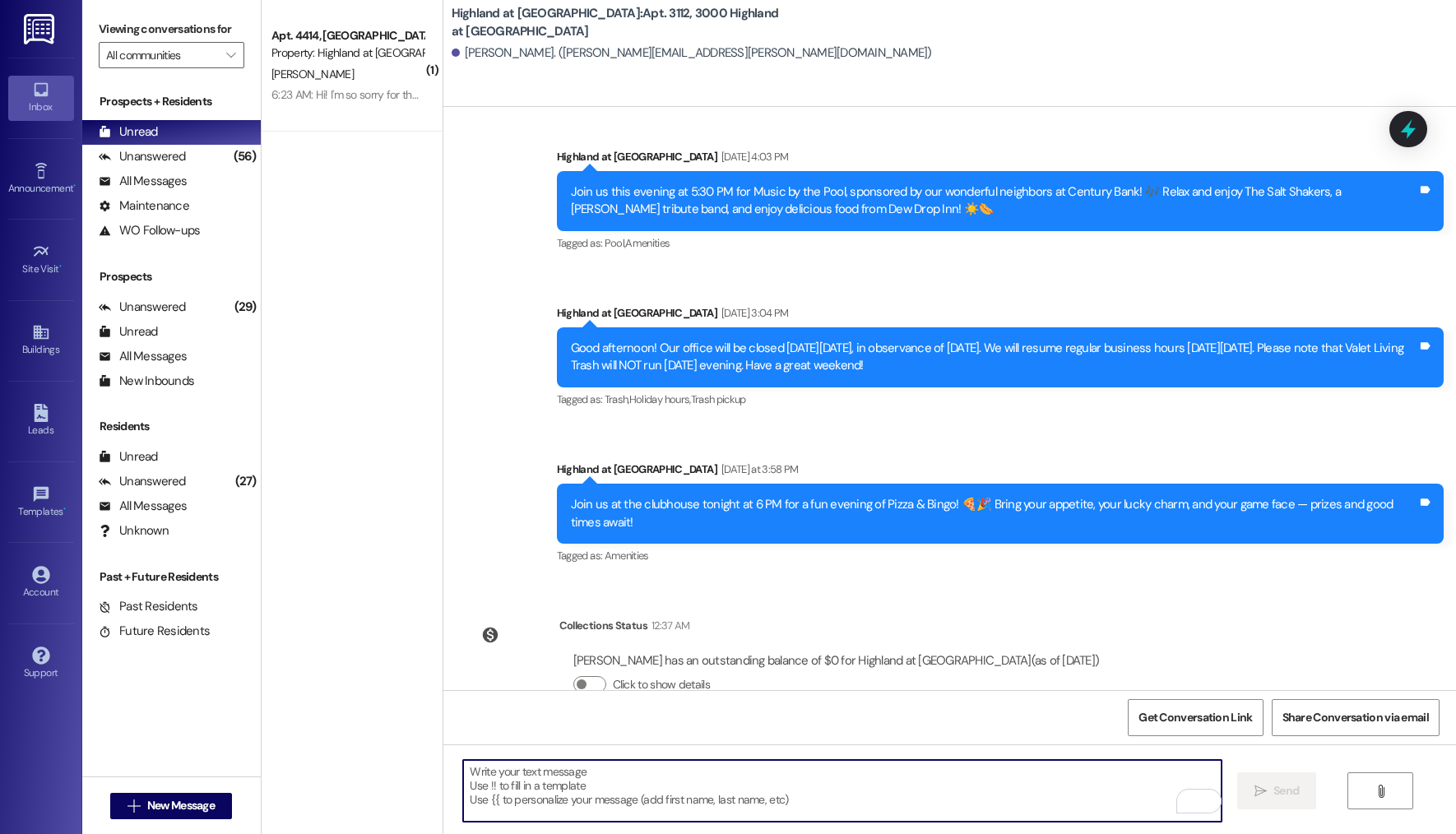
scroll to position [30570, 0]
